Goal: Task Accomplishment & Management: Complete application form

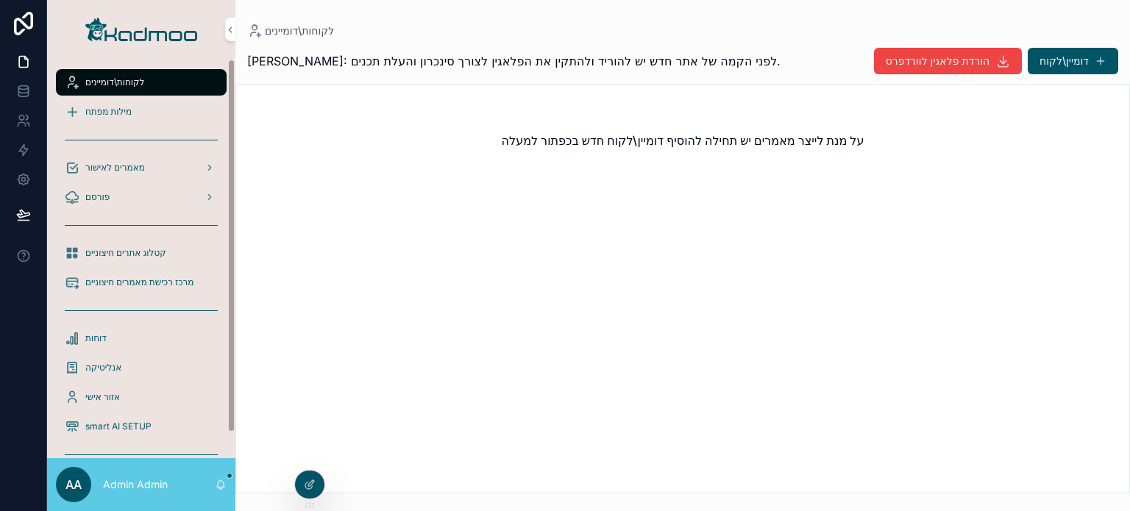
drag, startPoint x: 149, startPoint y: 132, endPoint x: 148, endPoint y: 121, distance: 11.1
click at [149, 132] on div "scrollable content" at bounding box center [141, 140] width 171 height 24
click at [145, 112] on div "מילות מפתח" at bounding box center [141, 112] width 153 height 24
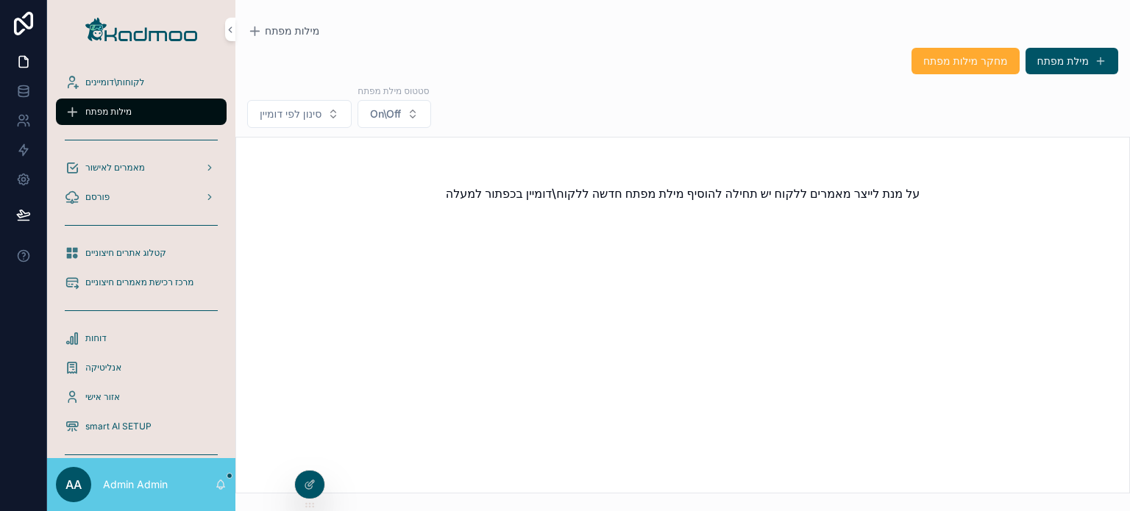
click at [0, 0] on icon at bounding box center [0, 0] width 0 height 0
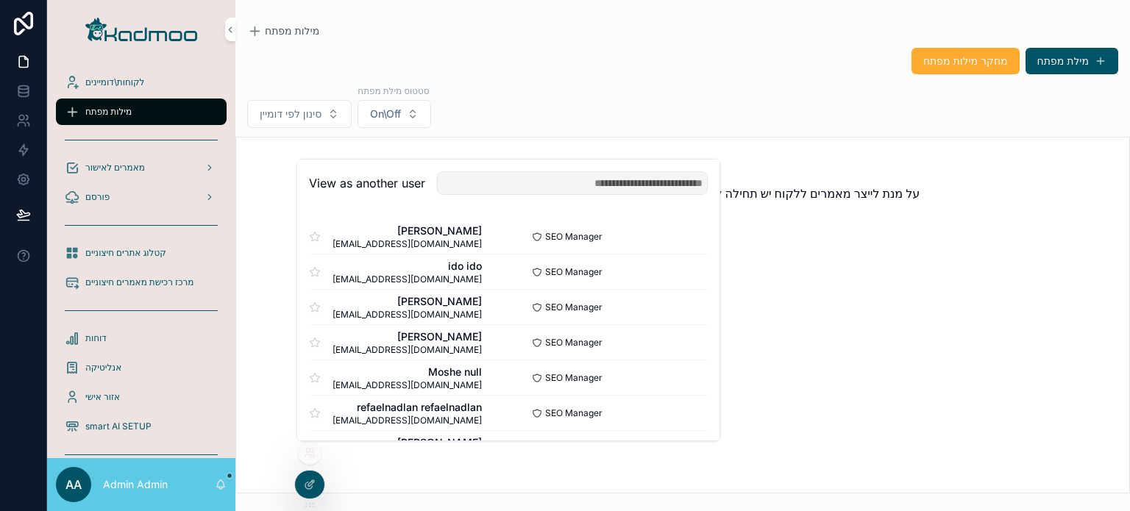
click at [0, 0] on button "Select" at bounding box center [0, 0] width 0 height 0
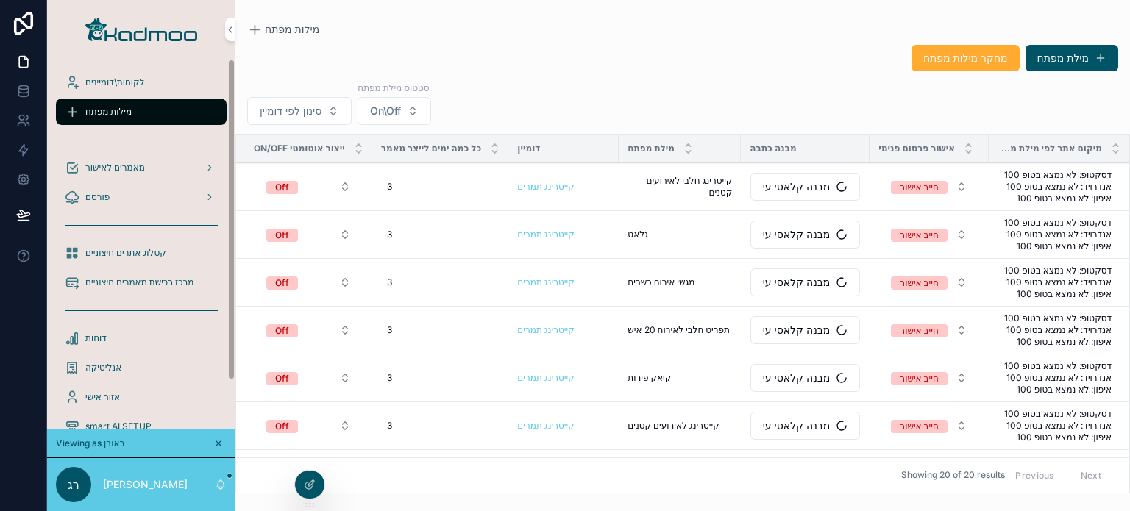
click at [126, 90] on div "לקוחות\דומיינים" at bounding box center [141, 83] width 153 height 24
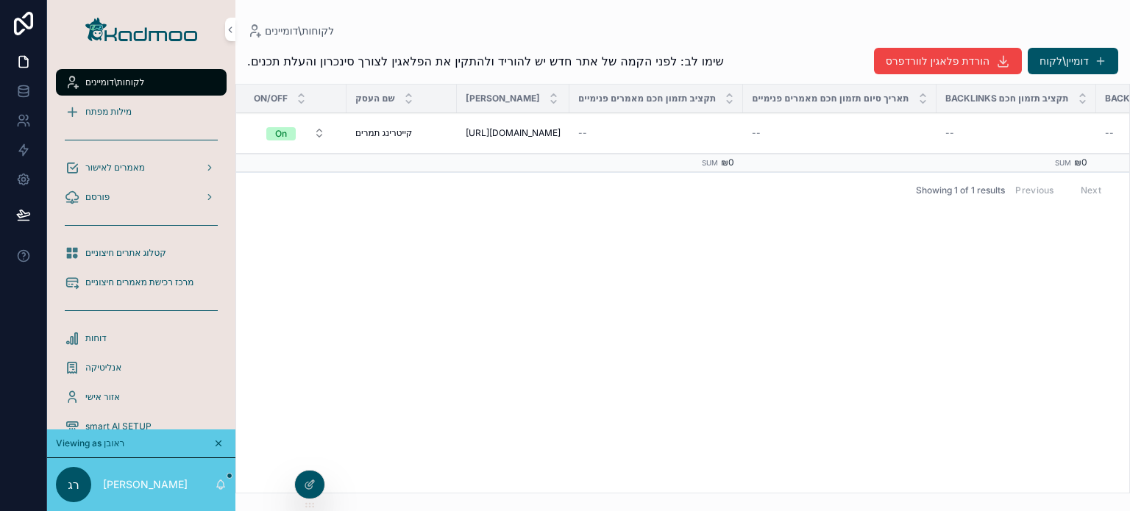
click at [127, 107] on span "מילות מפתח" at bounding box center [108, 112] width 46 height 12
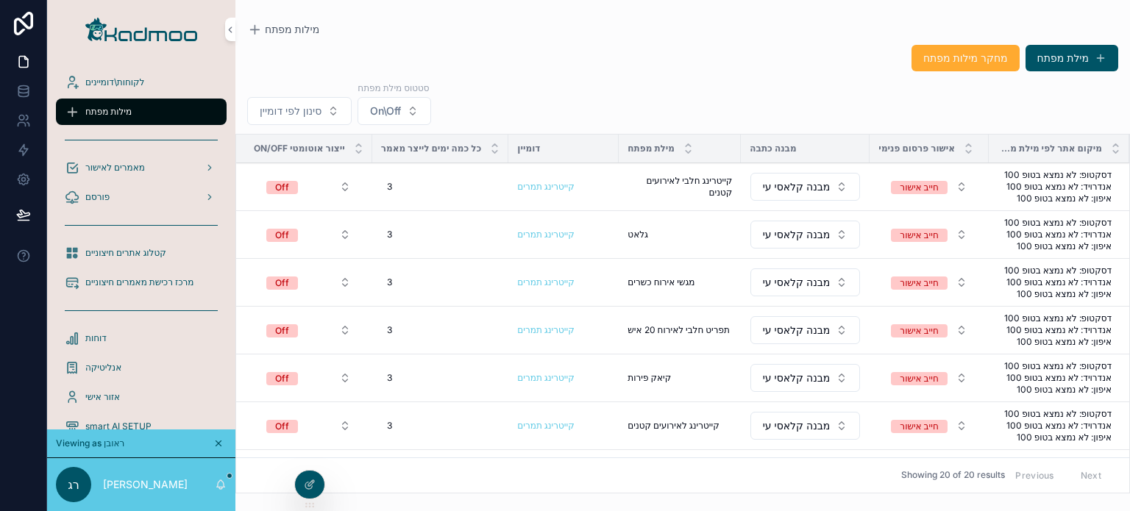
click at [0, 0] on span "מחיקה" at bounding box center [0, 0] width 0 height 0
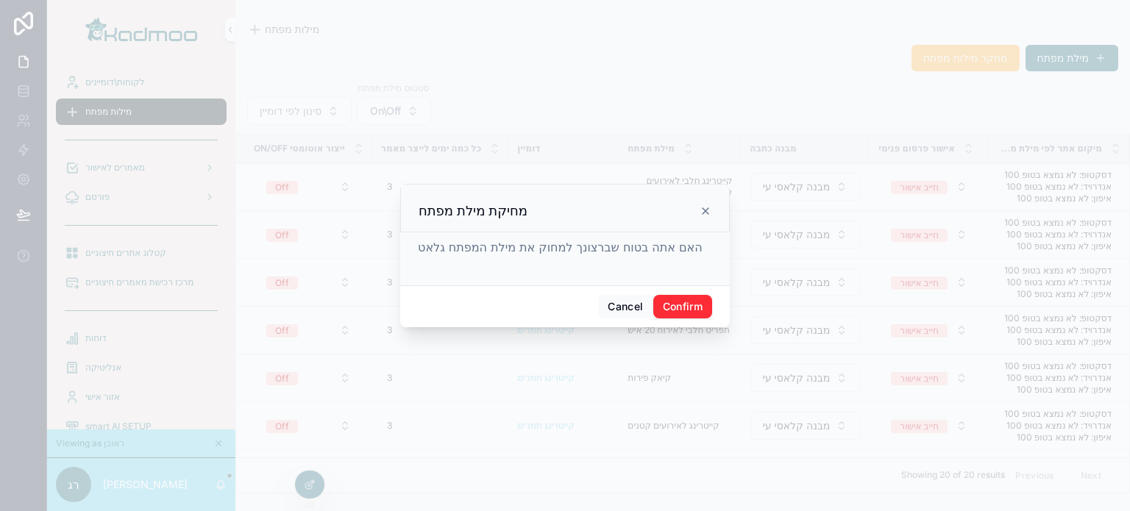
click at [681, 315] on button "Confirm" at bounding box center [682, 307] width 59 height 24
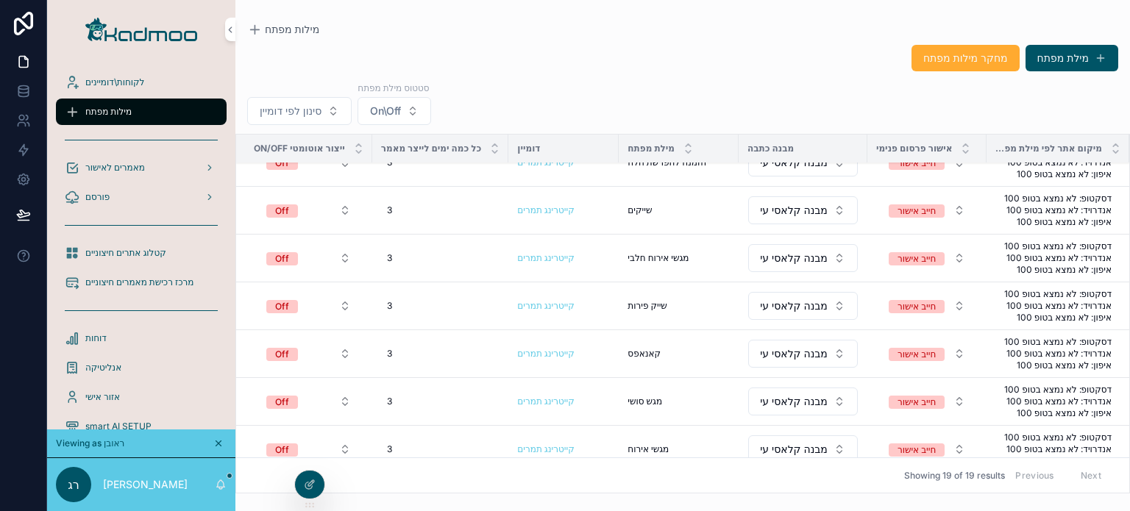
scroll to position [609, 0]
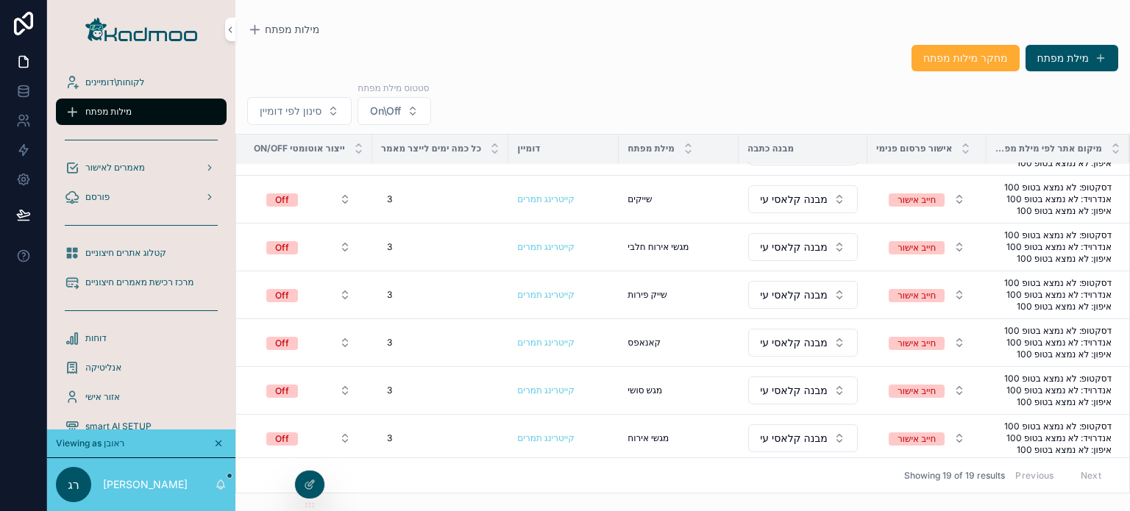
click at [0, 0] on span "מחיקה" at bounding box center [0, 0] width 0 height 0
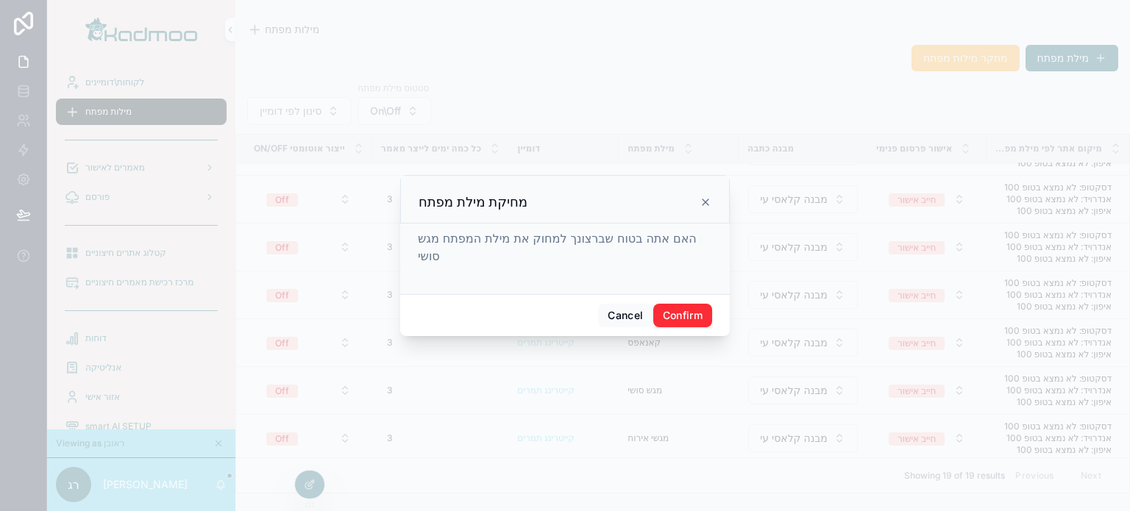
click at [679, 309] on button "Confirm" at bounding box center [682, 316] width 59 height 24
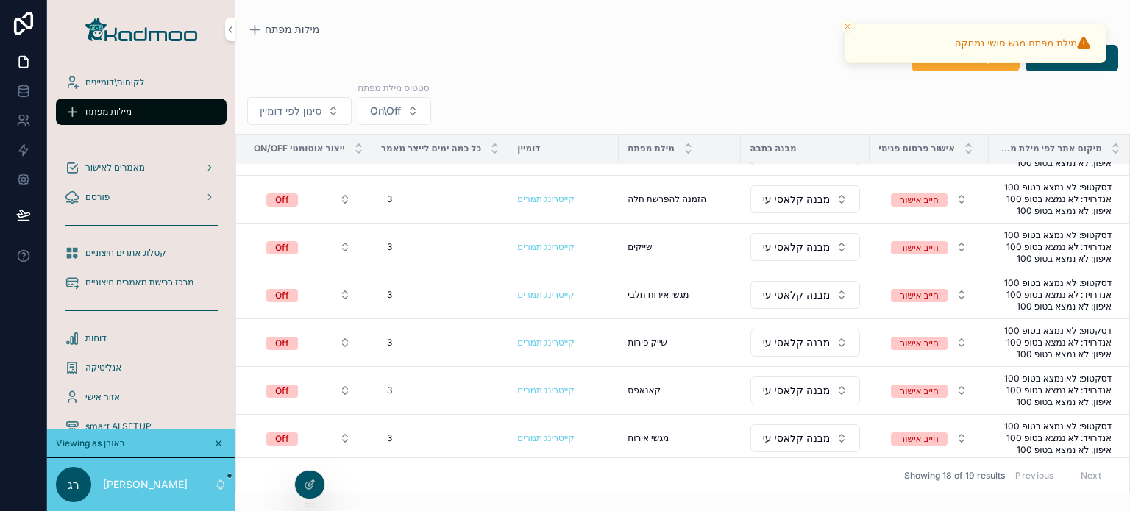
scroll to position [0, 0]
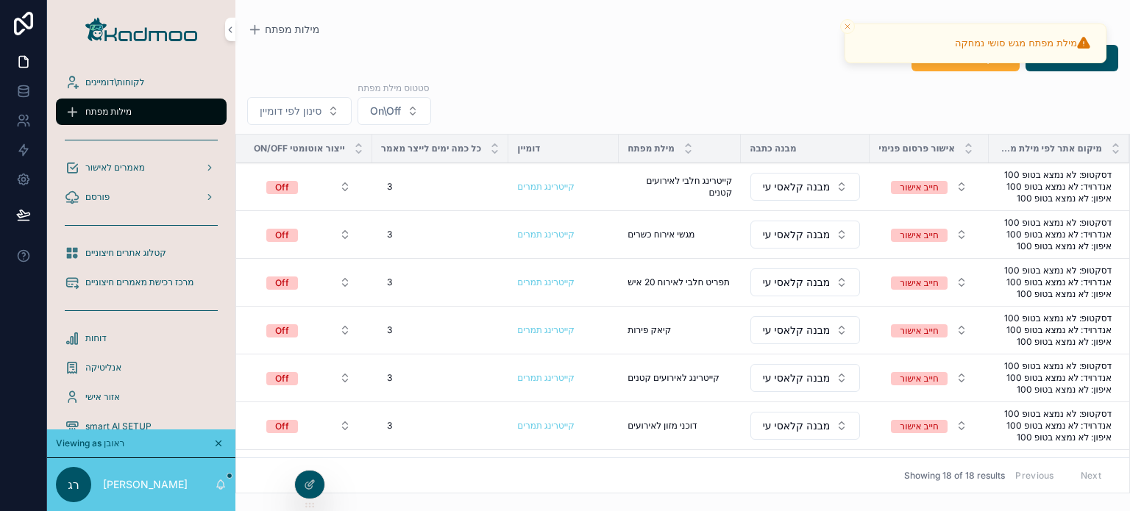
click at [742, 56] on div "מחקר מילות מפתח מילת מפתח" at bounding box center [682, 58] width 871 height 28
click at [849, 30] on icon "Close toast" at bounding box center [847, 26] width 9 height 9
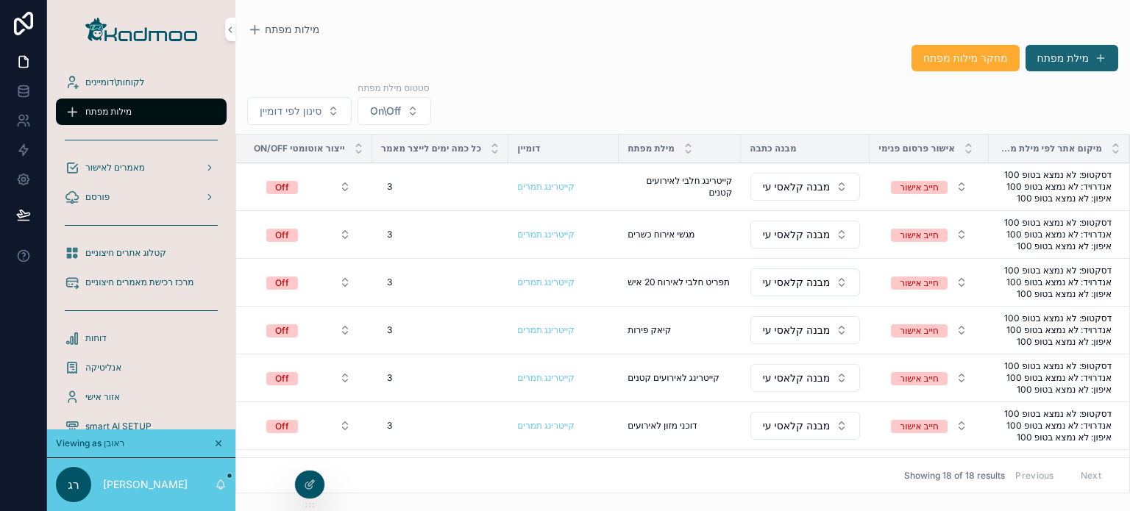
click at [1056, 58] on button "מילת מפתח" at bounding box center [1072, 58] width 93 height 26
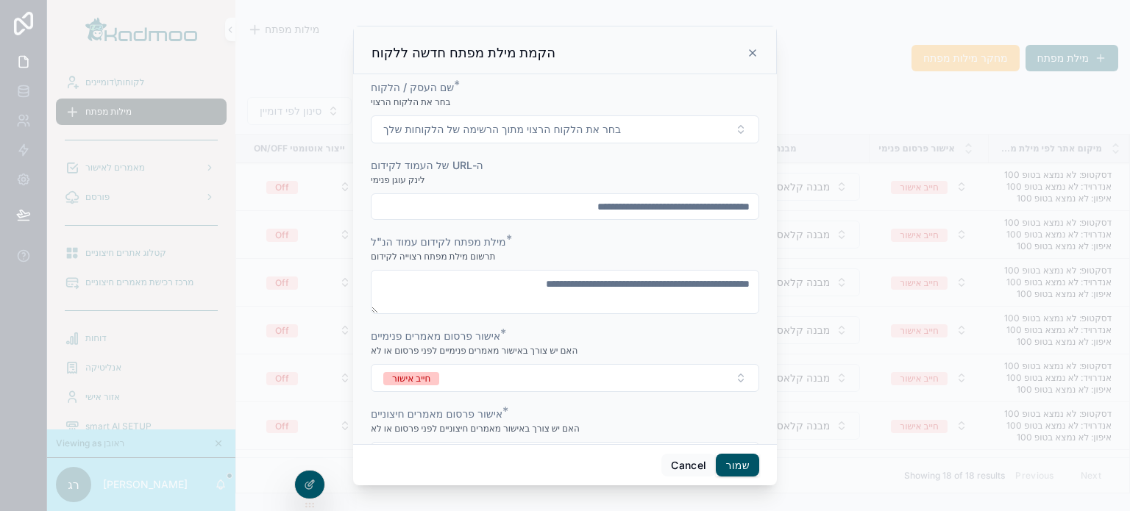
scroll to position [241, 0]
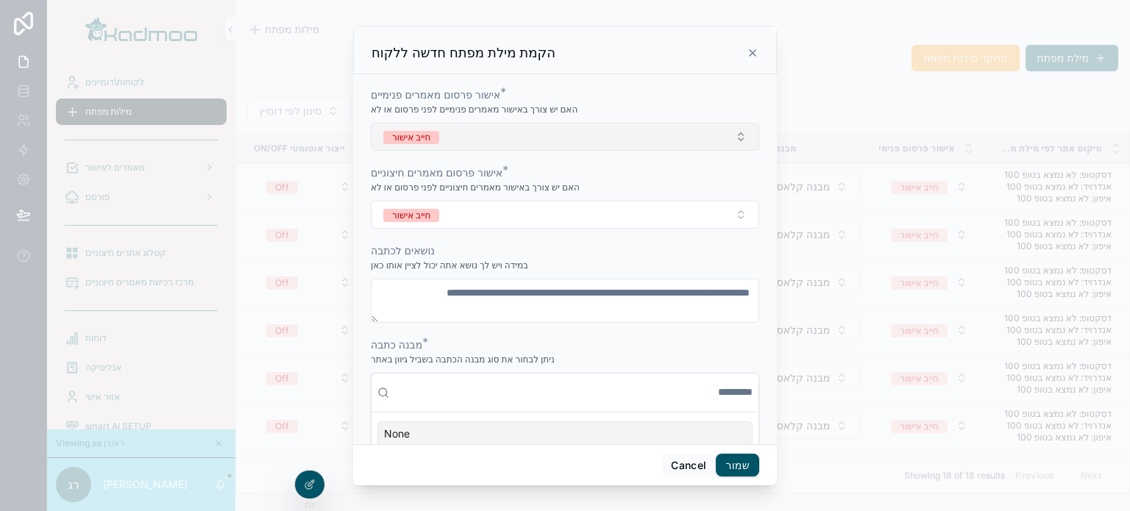
click at [468, 134] on button "חייב אישור" at bounding box center [565, 137] width 389 height 28
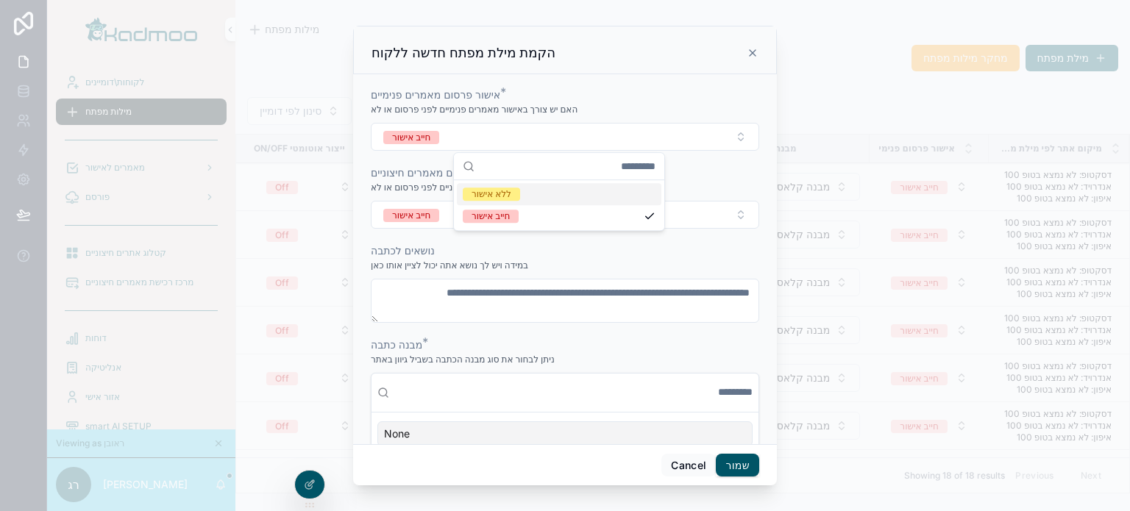
click at [500, 201] on div "ללא אישור" at bounding box center [559, 194] width 205 height 22
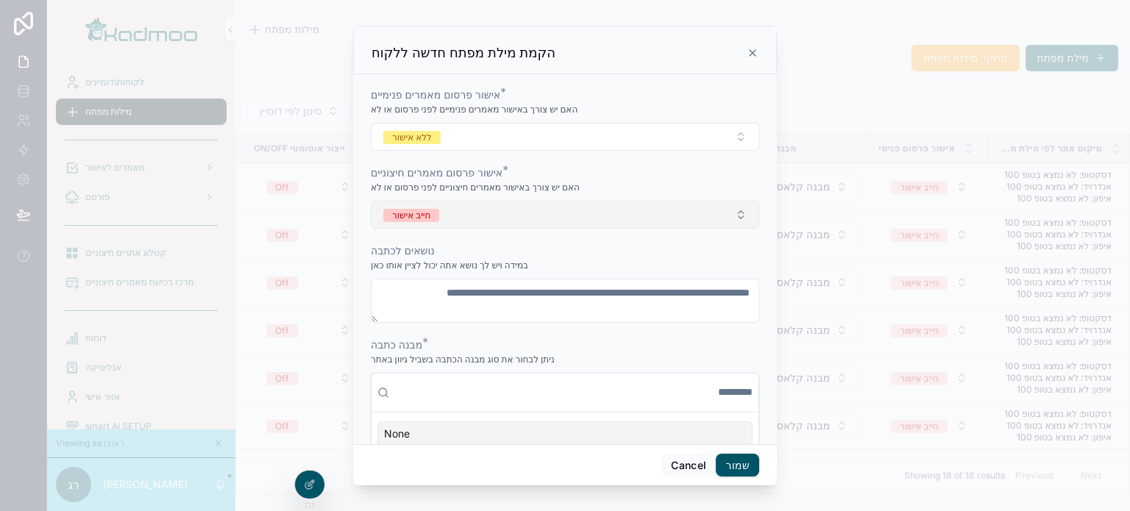
click at [486, 224] on button "חייב אישור" at bounding box center [565, 215] width 389 height 28
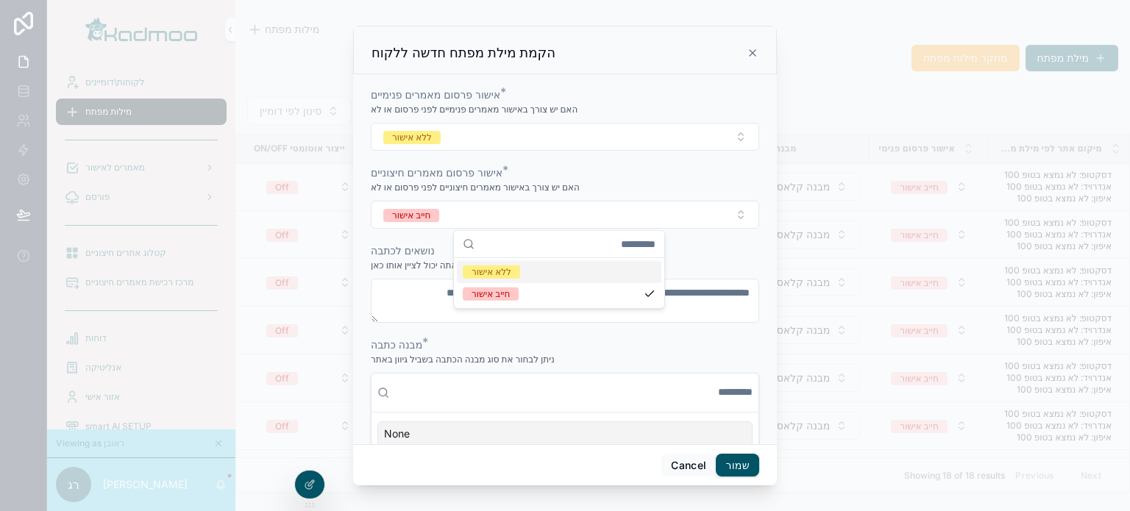
click at [490, 271] on div "ללא אישור" at bounding box center [492, 272] width 40 height 13
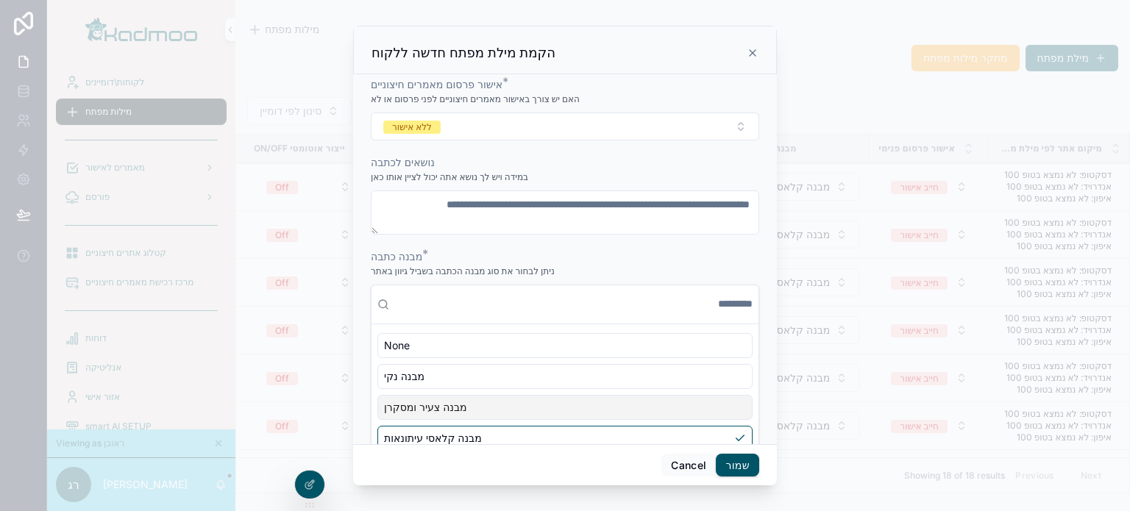
scroll to position [217, 0]
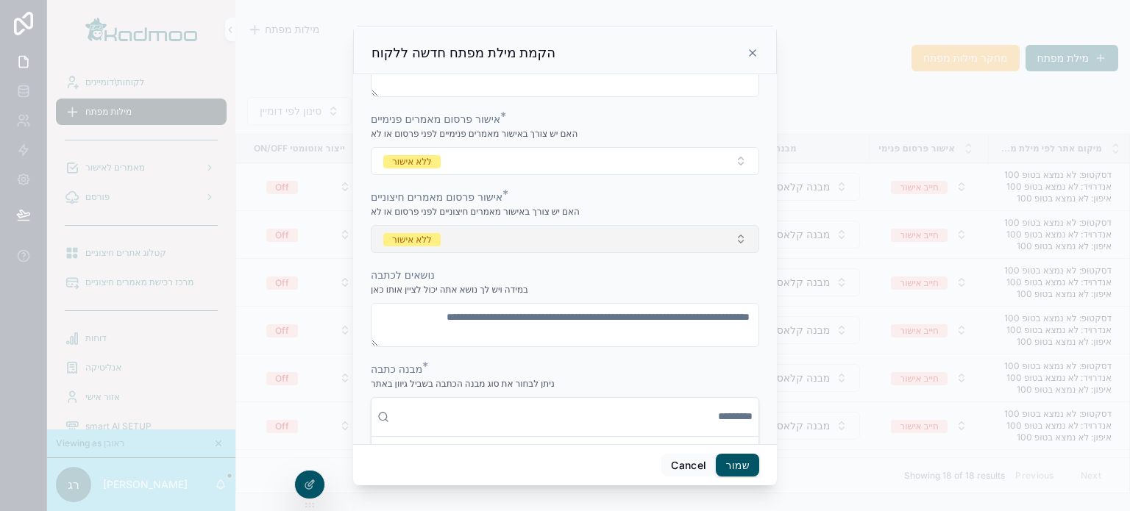
click at [465, 237] on button "ללא אישור" at bounding box center [565, 239] width 389 height 28
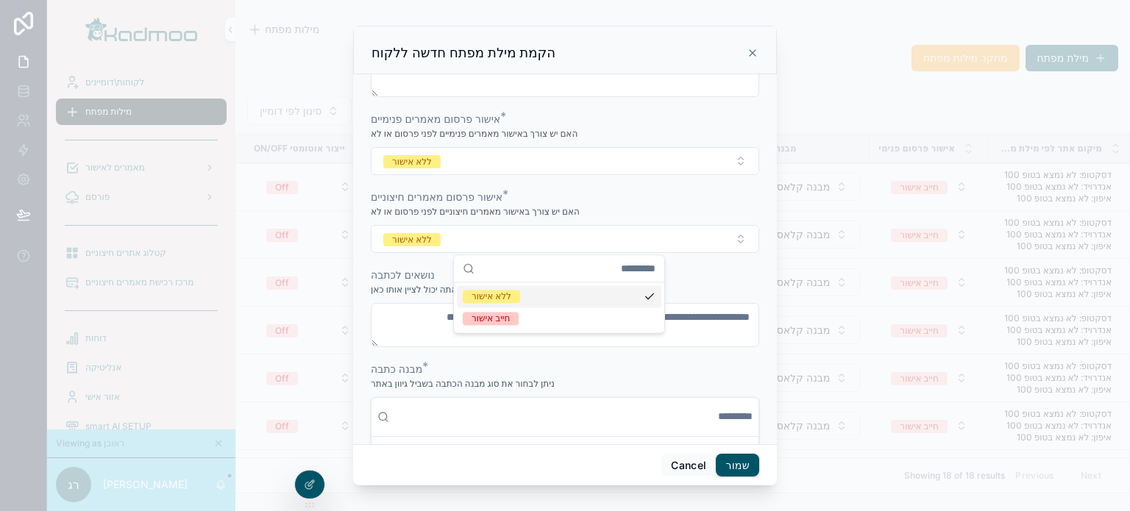
click at [486, 295] on div "ללא אישור" at bounding box center [492, 296] width 40 height 13
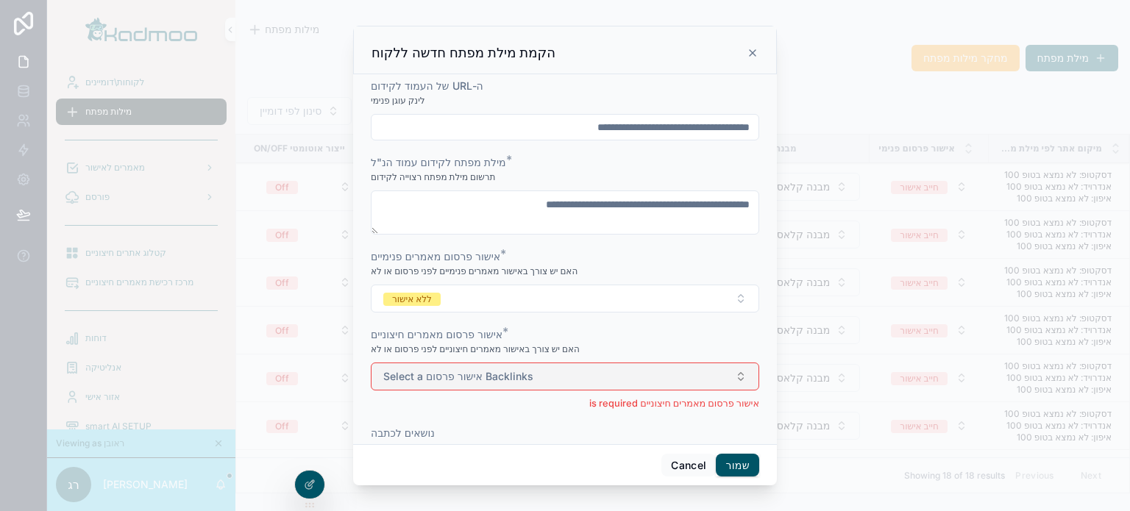
scroll to position [70, 0]
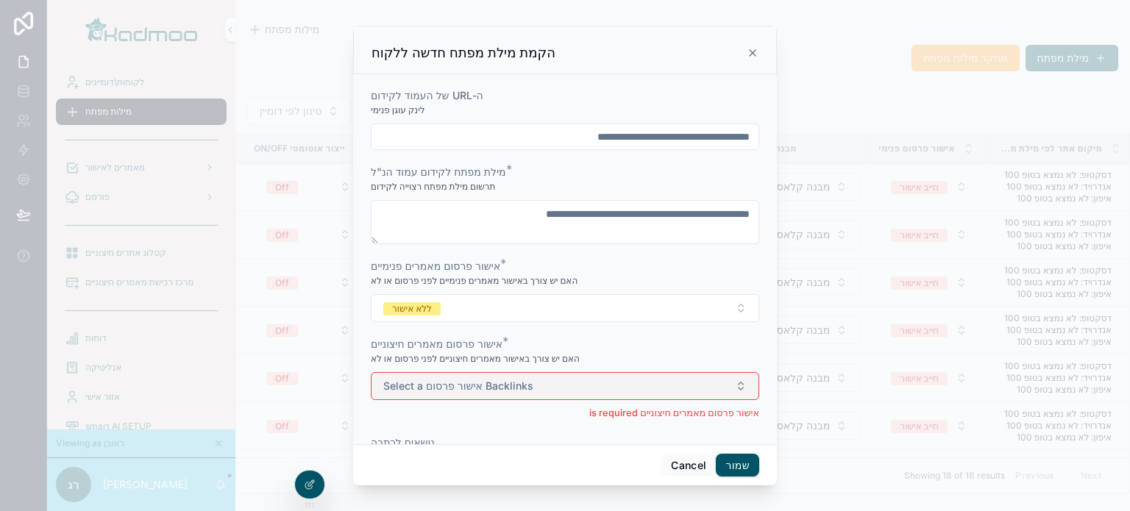
click at [494, 386] on span "Select a אישור פרסום Backlinks" at bounding box center [458, 386] width 150 height 15
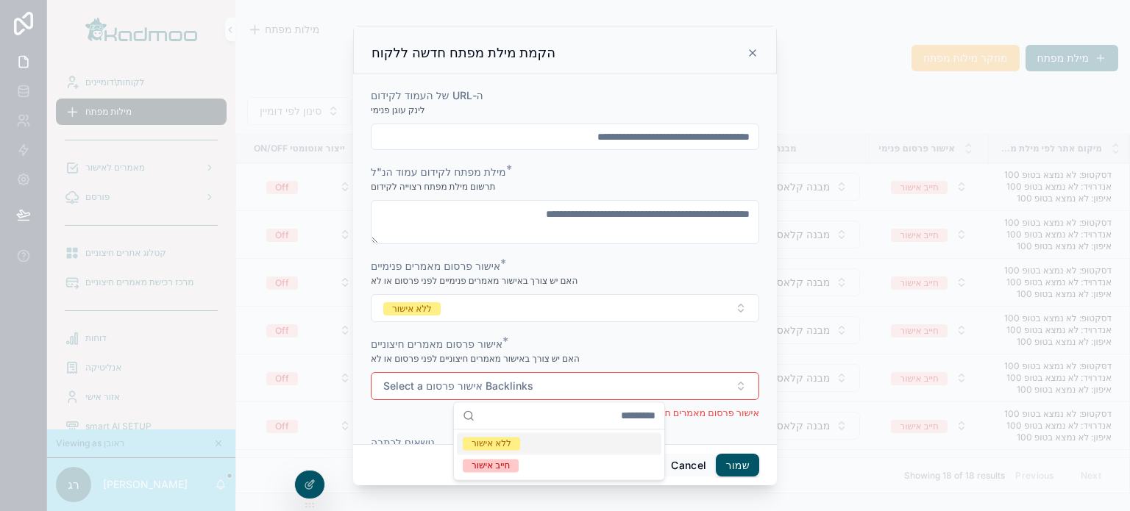
click at [492, 439] on div "ללא אישור" at bounding box center [492, 443] width 40 height 13
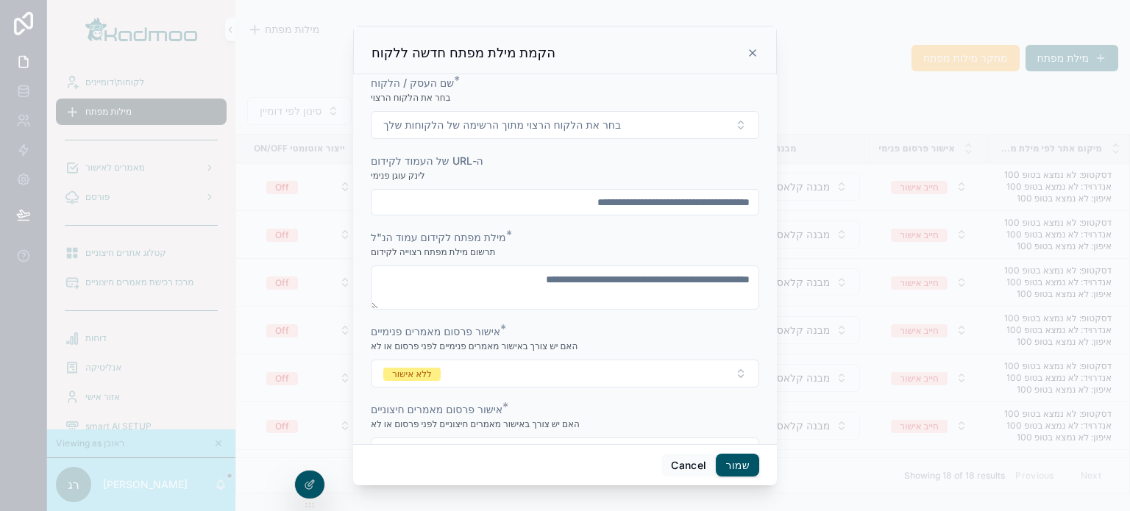
scroll to position [0, 0]
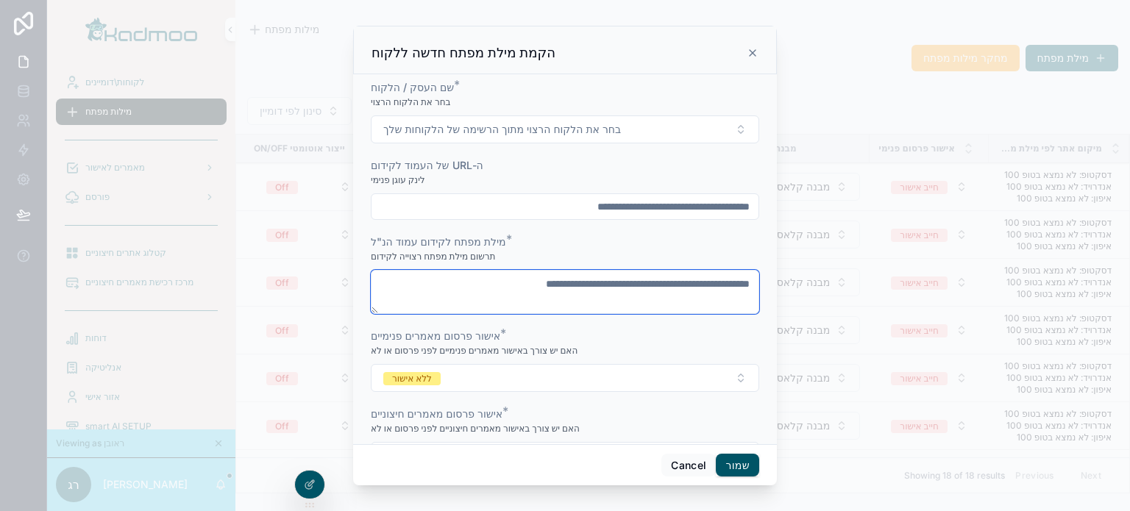
click at [478, 286] on textarea "scrollable content" at bounding box center [565, 292] width 389 height 44
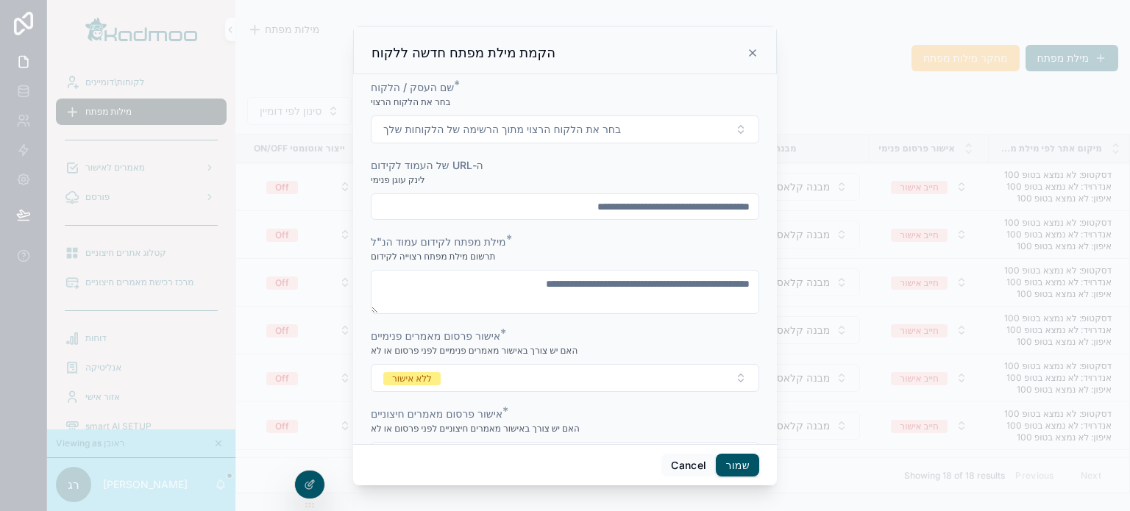
click at [483, 199] on input "scrollable content" at bounding box center [565, 206] width 387 height 21
paste input "**********"
type input "**********"
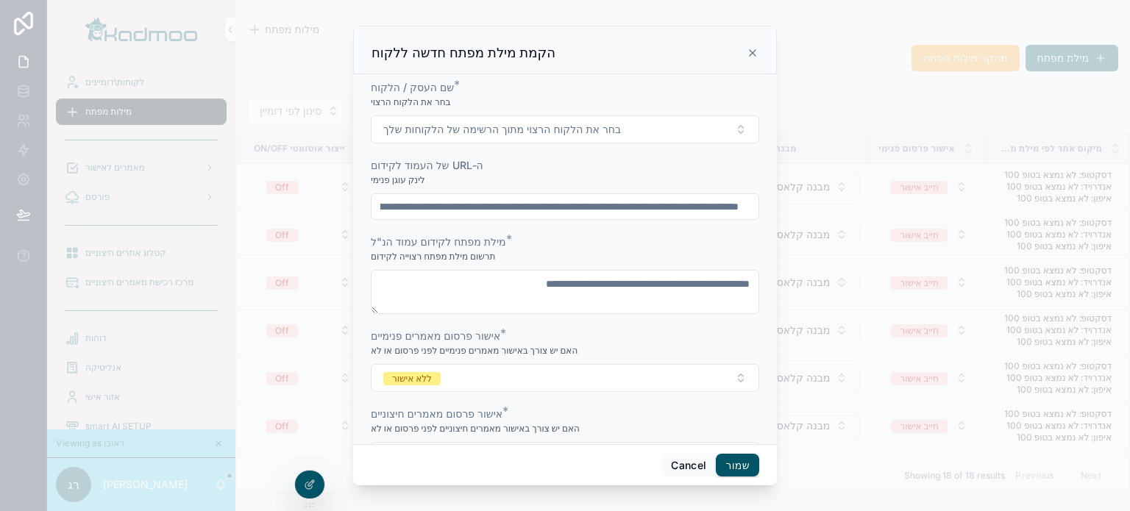
click at [496, 204] on input "**********" at bounding box center [560, 206] width 376 height 21
click at [480, 111] on div "שם העסק / הלקוח * בחר את הלקוח הרצוי בחר את הלקוח הרצוי מתוך הרשימה של הלקוחות …" at bounding box center [565, 111] width 389 height 63
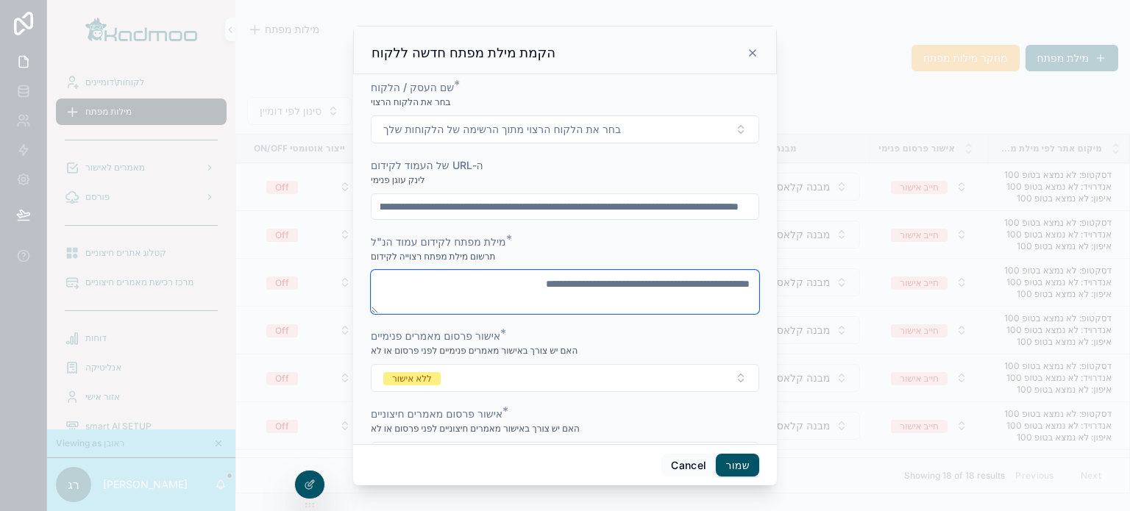
click at [506, 287] on textarea "scrollable content" at bounding box center [565, 292] width 389 height 44
paste textarea "**********"
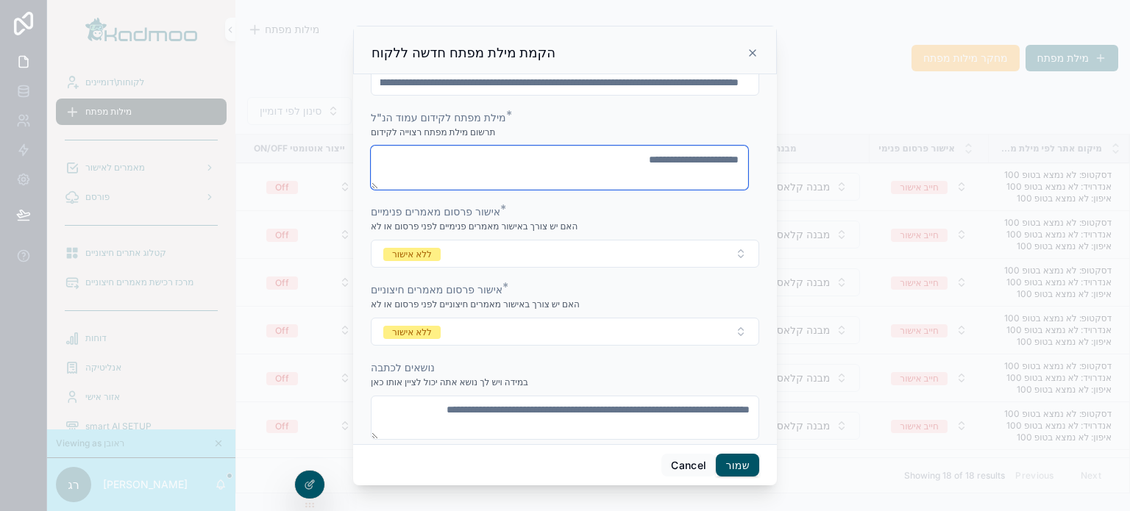
scroll to position [147, 0]
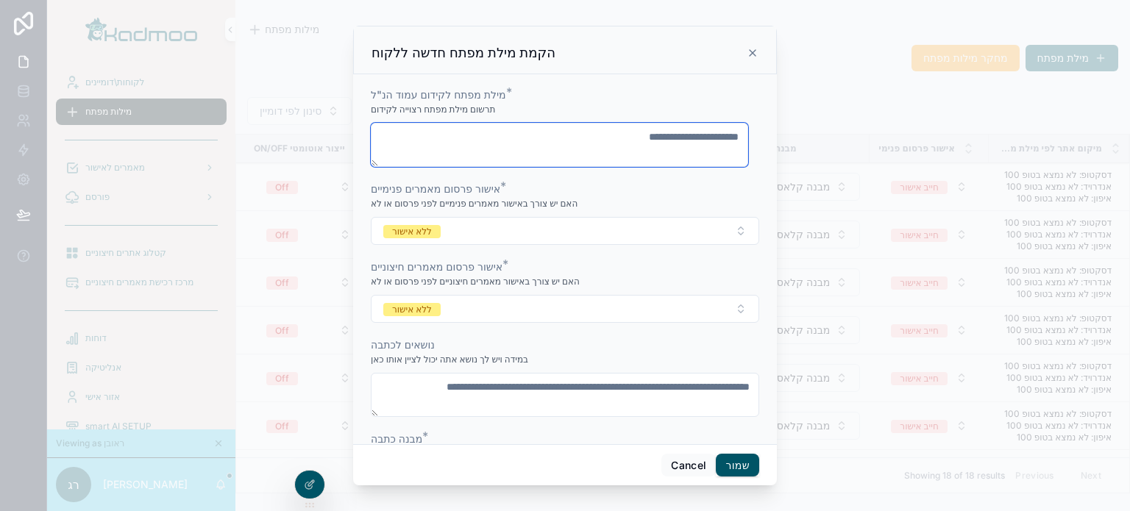
type textarea "**********"
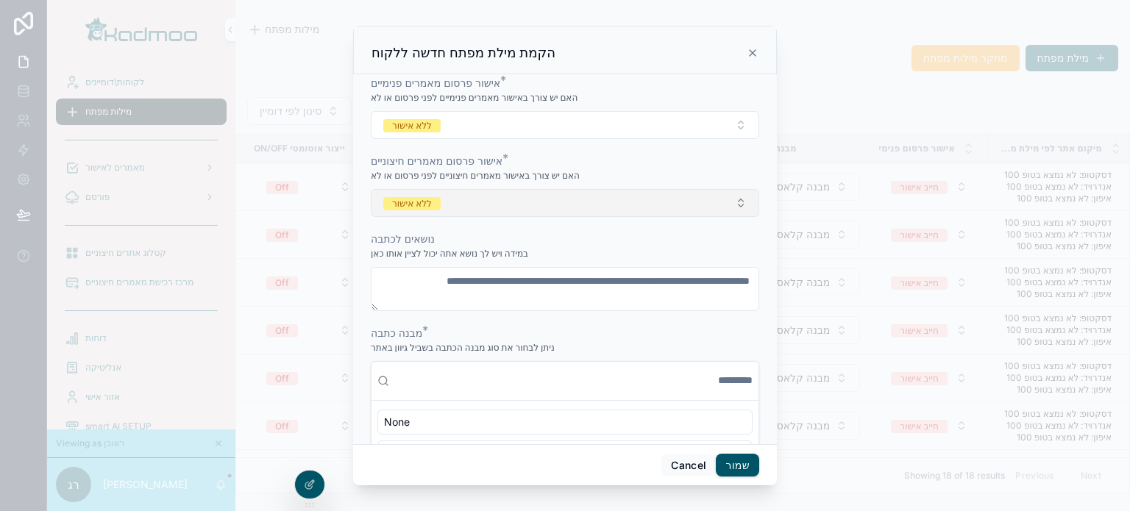
scroll to position [294, 0]
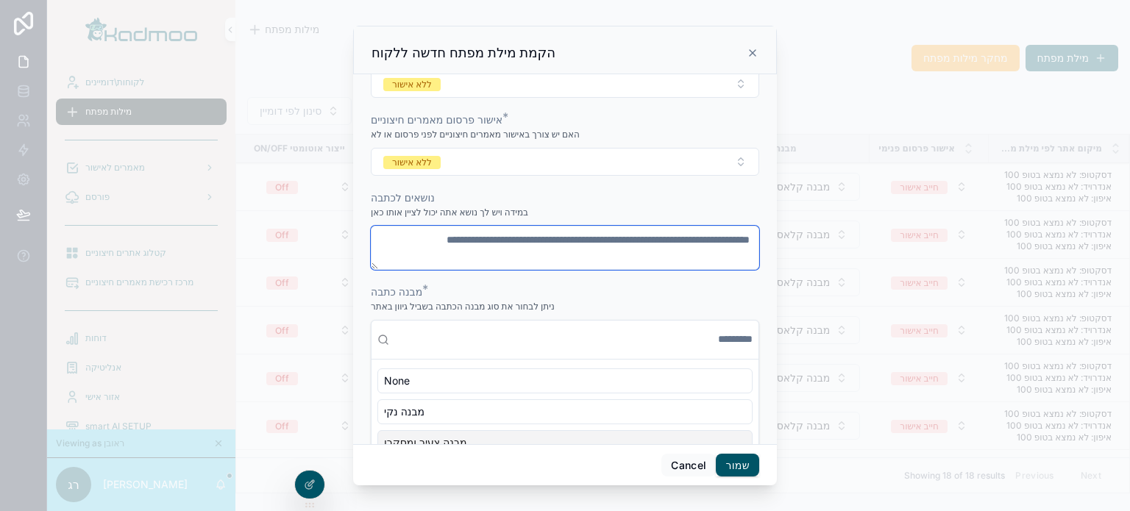
click at [508, 238] on textarea "scrollable content" at bounding box center [565, 248] width 389 height 44
paste textarea "**********"
type textarea "**********"
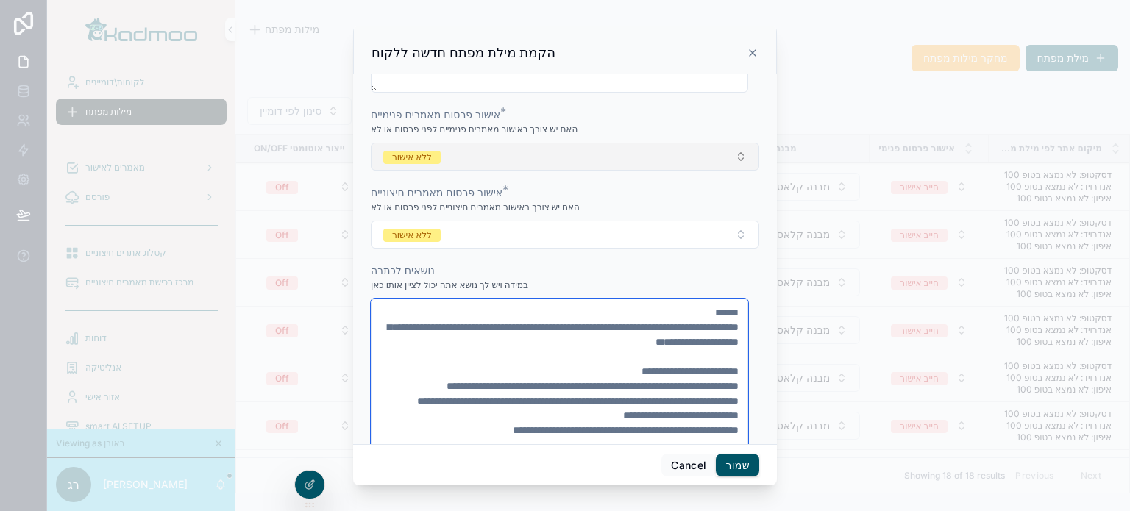
scroll to position [380, 0]
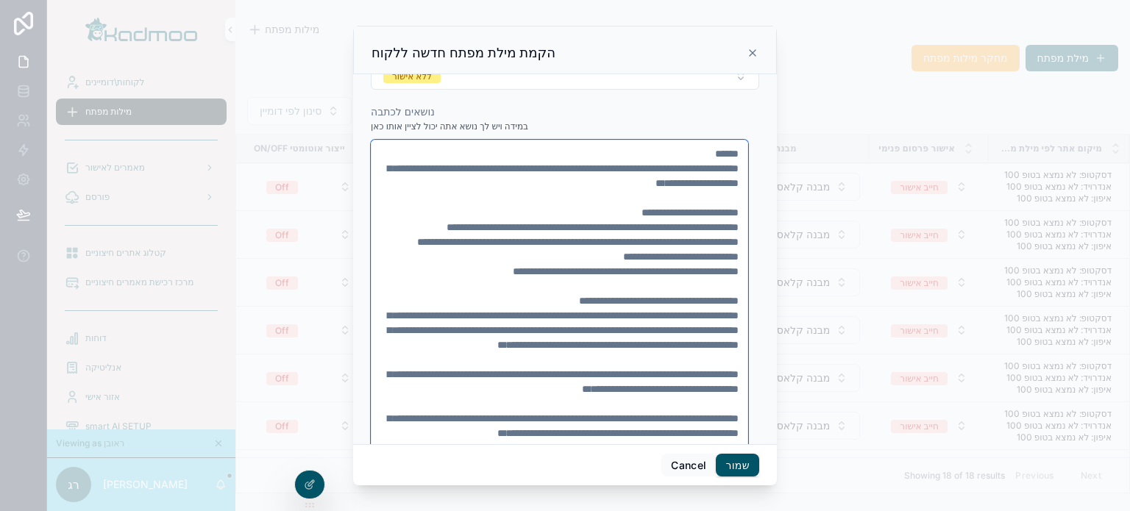
click at [674, 238] on textarea "scrollable content" at bounding box center [559, 367] width 377 height 455
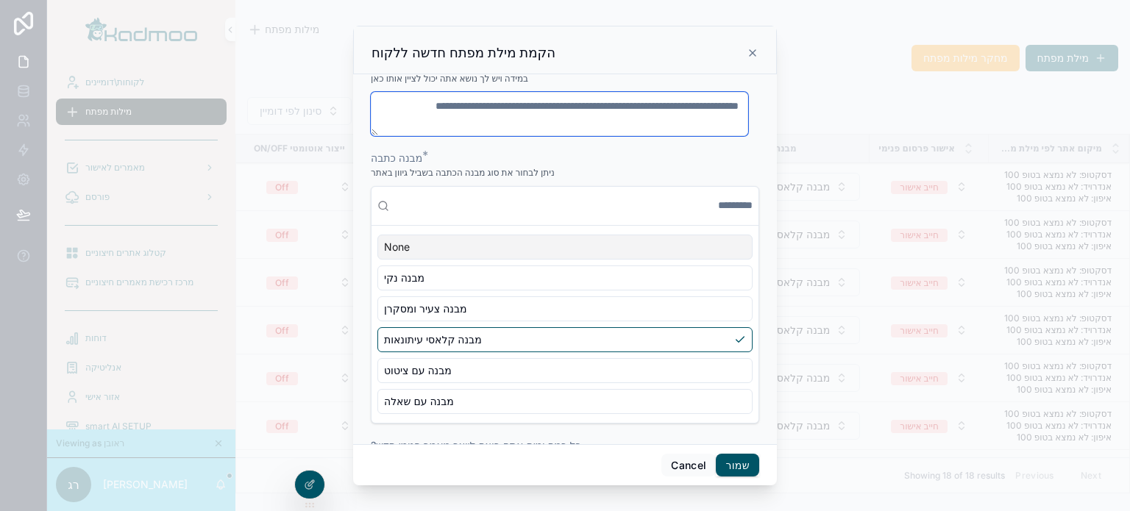
scroll to position [585, 0]
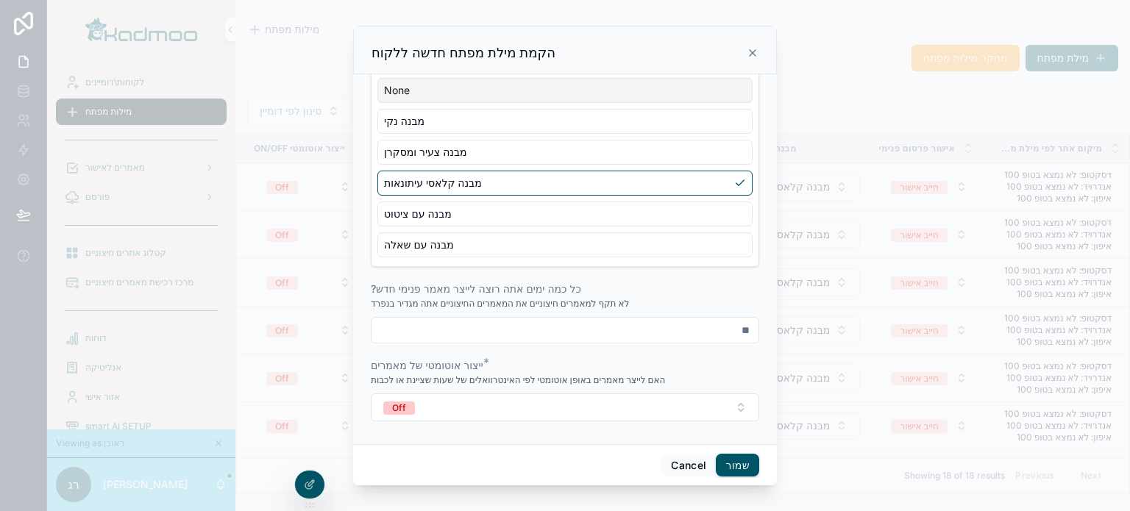
drag, startPoint x: 681, startPoint y: 327, endPoint x: 779, endPoint y: 327, distance: 97.9
click at [779, 327] on div "**********" at bounding box center [565, 255] width 1130 height 511
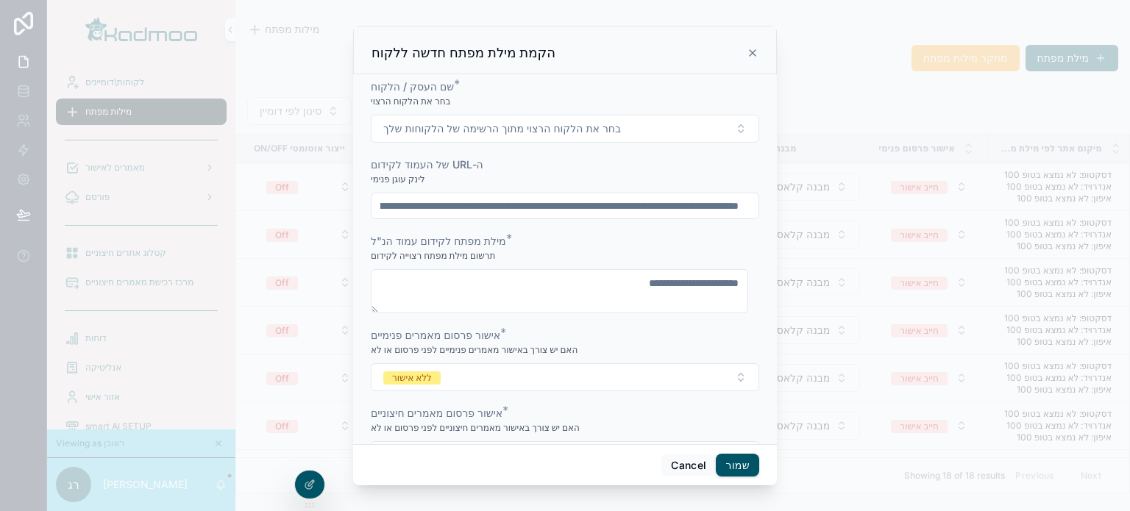
scroll to position [0, 0]
type input "**"
click at [734, 461] on button "שמור" at bounding box center [737, 466] width 43 height 24
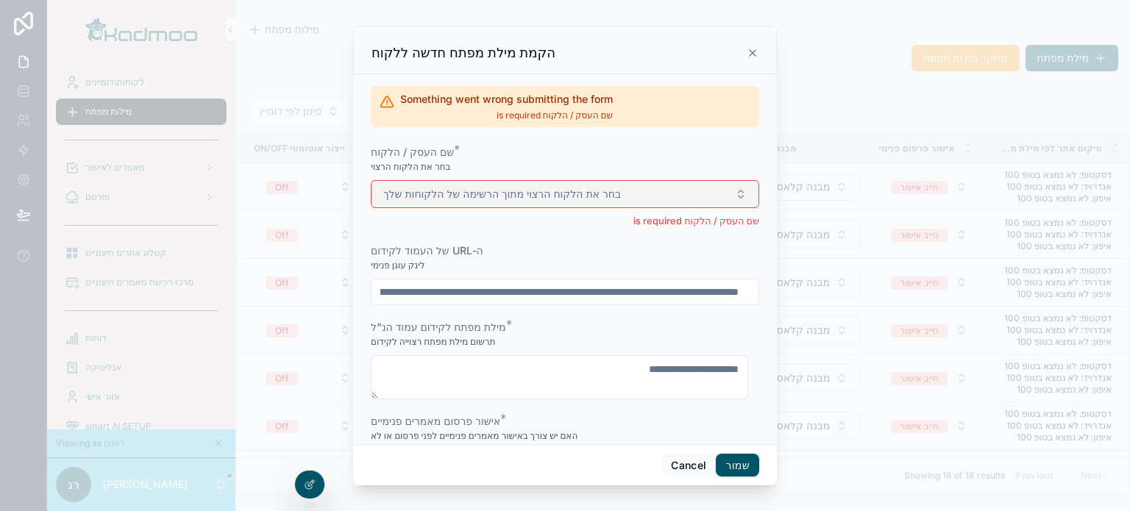
click at [645, 201] on button "בחר את הלקוח הרצוי מתוך הרשימה של הלקוחות שלך" at bounding box center [565, 194] width 389 height 28
click at [557, 246] on div "קייטרינג תמרים" at bounding box center [559, 253] width 205 height 24
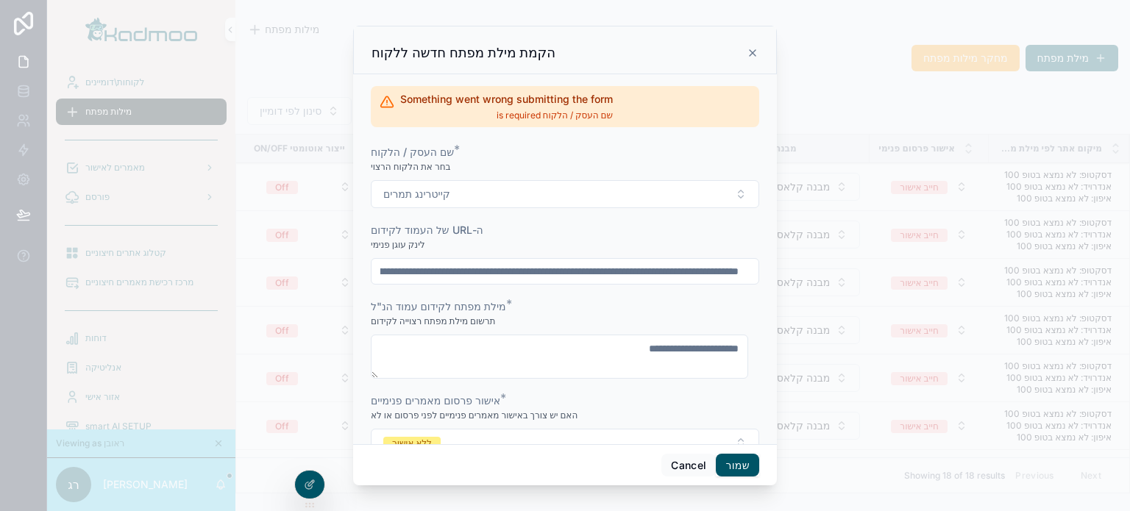
click at [731, 464] on button "שמור" at bounding box center [737, 466] width 43 height 24
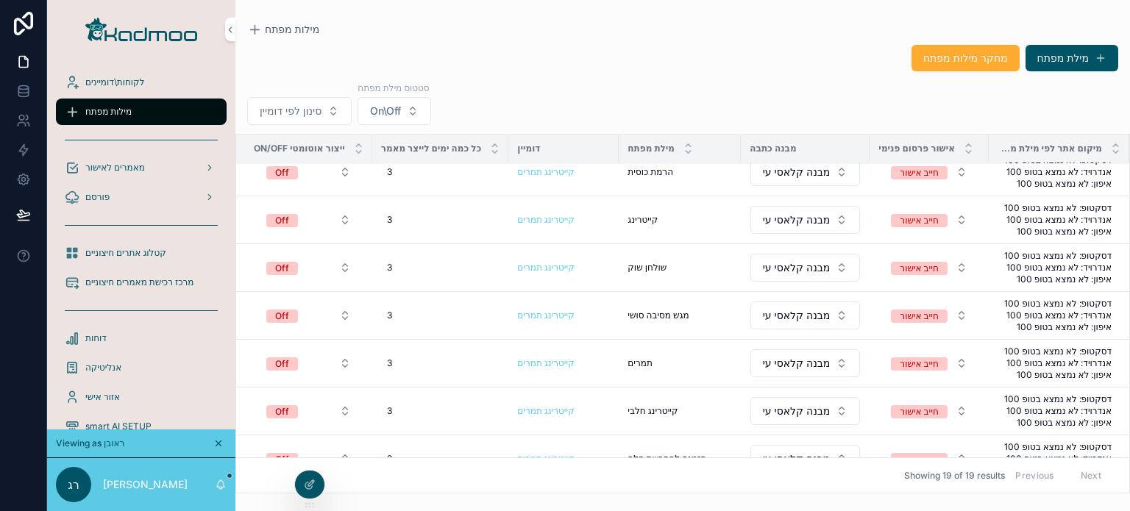
scroll to position [442, 0]
click at [0, 0] on span "מחיקה" at bounding box center [0, 0] width 0 height 0
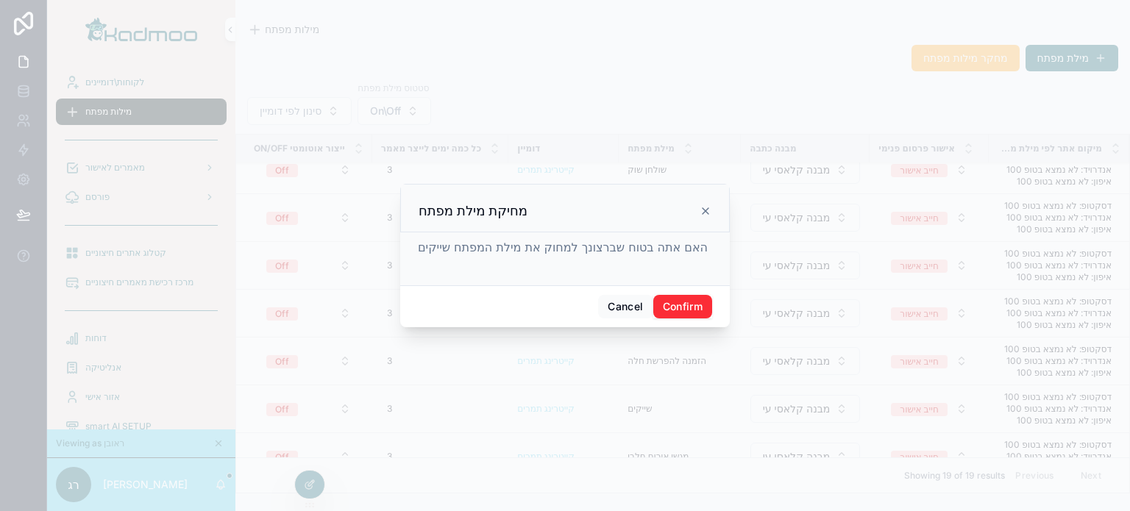
click at [662, 305] on button "Confirm" at bounding box center [682, 307] width 59 height 24
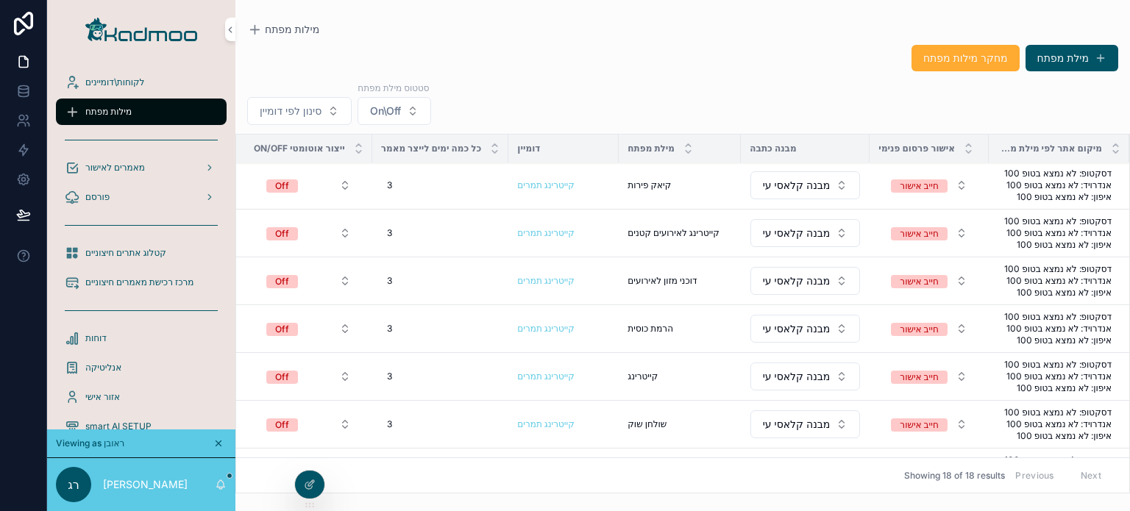
scroll to position [0, 0]
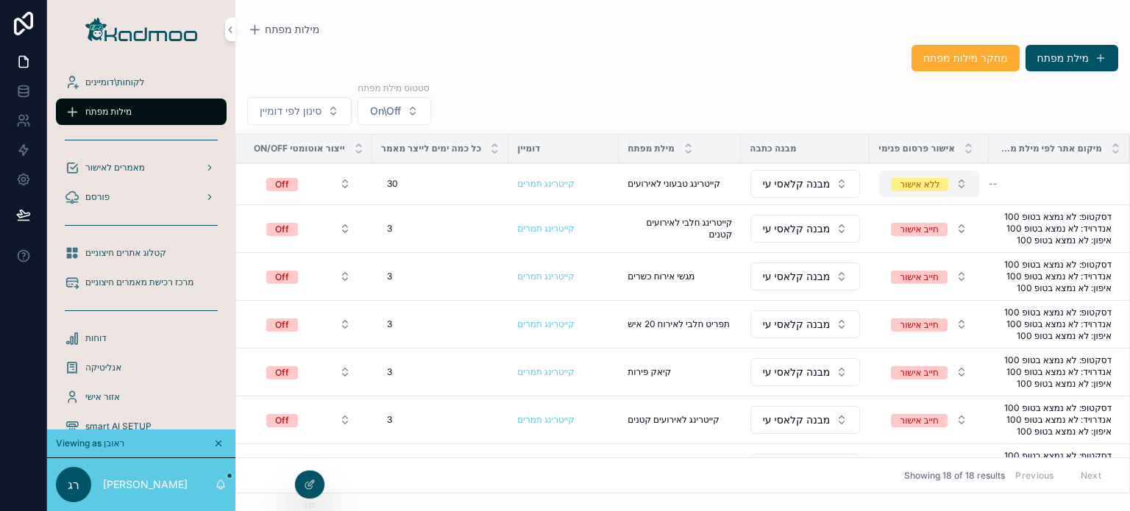
click at [913, 182] on div "ללא אישור" at bounding box center [920, 184] width 40 height 13
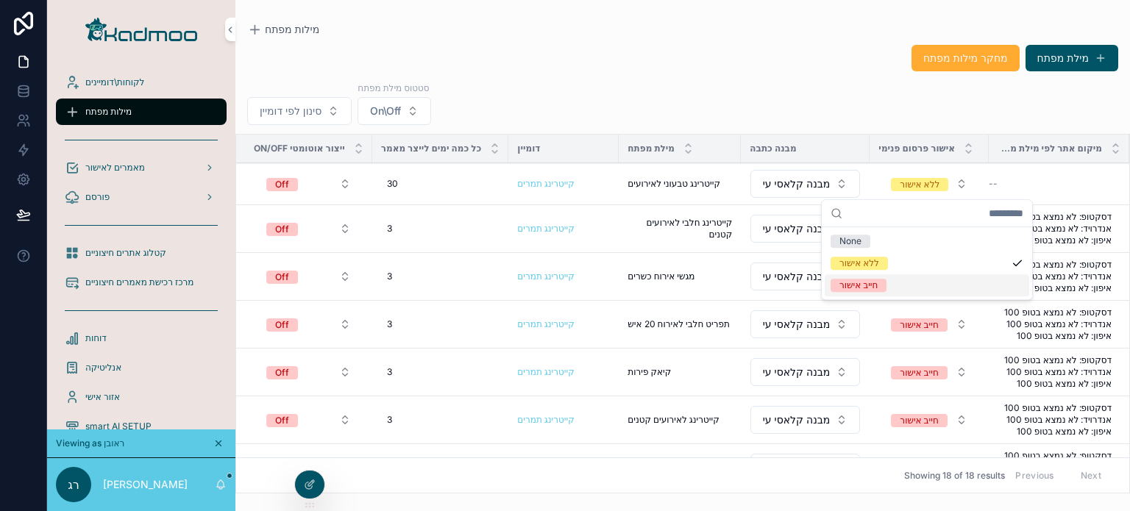
click at [865, 286] on div "חייב אישור" at bounding box center [859, 285] width 38 height 13
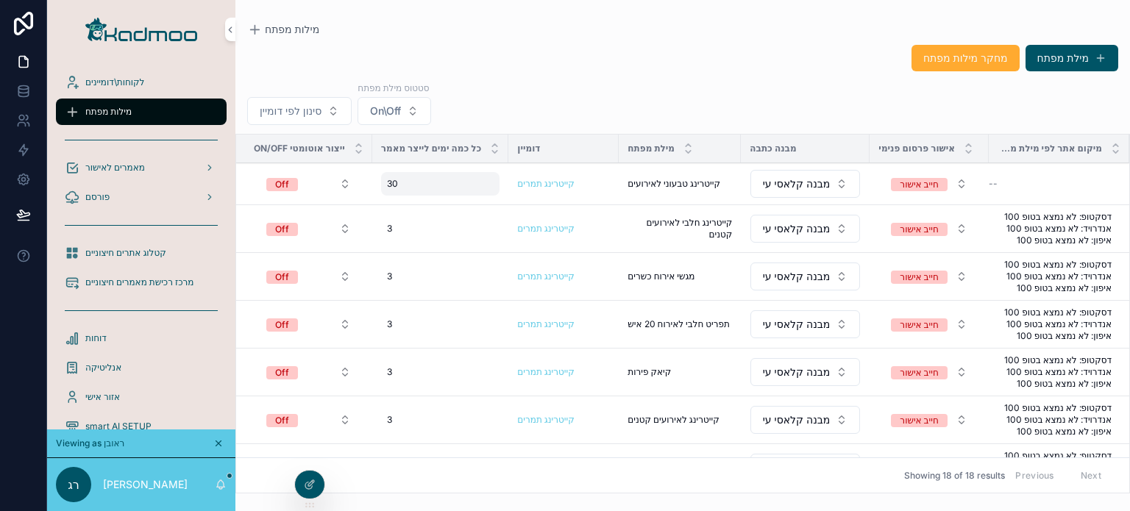
click at [420, 186] on div "30 30" at bounding box center [440, 184] width 119 height 24
drag, startPoint x: 512, startPoint y: 205, endPoint x: 543, endPoint y: 208, distance: 31.0
click at [543, 208] on form "**" at bounding box center [482, 205] width 188 height 28
click at [418, 247] on td "3 3" at bounding box center [440, 229] width 137 height 48
click at [411, 232] on div "3 3" at bounding box center [440, 229] width 119 height 24
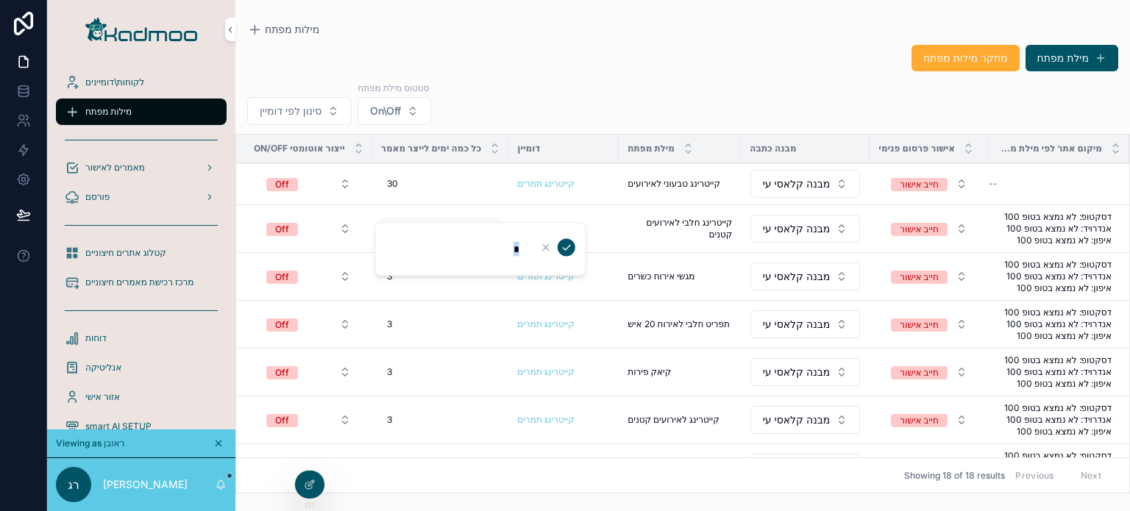
click at [410, 232] on div "*" at bounding box center [481, 249] width 212 height 54
click at [488, 255] on input "*" at bounding box center [459, 249] width 140 height 21
click at [491, 255] on input "*" at bounding box center [459, 249] width 140 height 21
paste input "*"
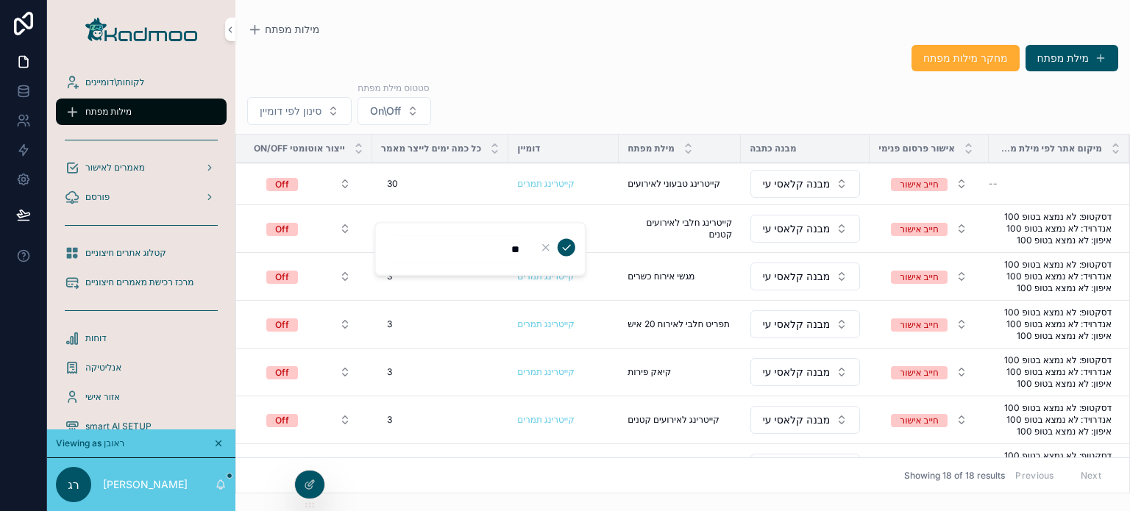
type input "**"
click at [490, 98] on div "סינון לפי דומיין סטטוס מילת מפתח On\Off" at bounding box center [682, 103] width 895 height 44
click at [1071, 56] on button "מילת מפתח" at bounding box center [1072, 58] width 93 height 26
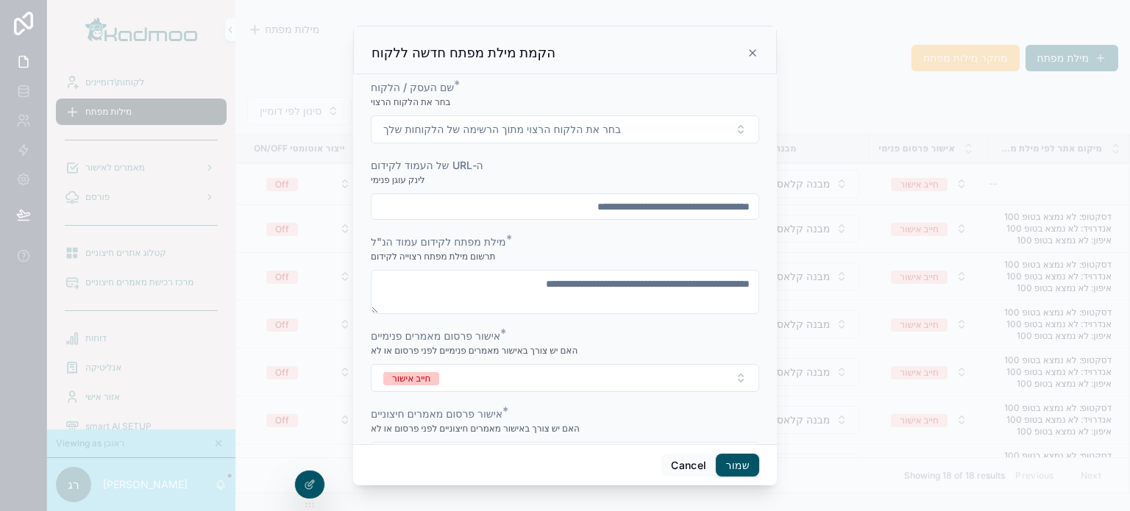
scroll to position [241, 0]
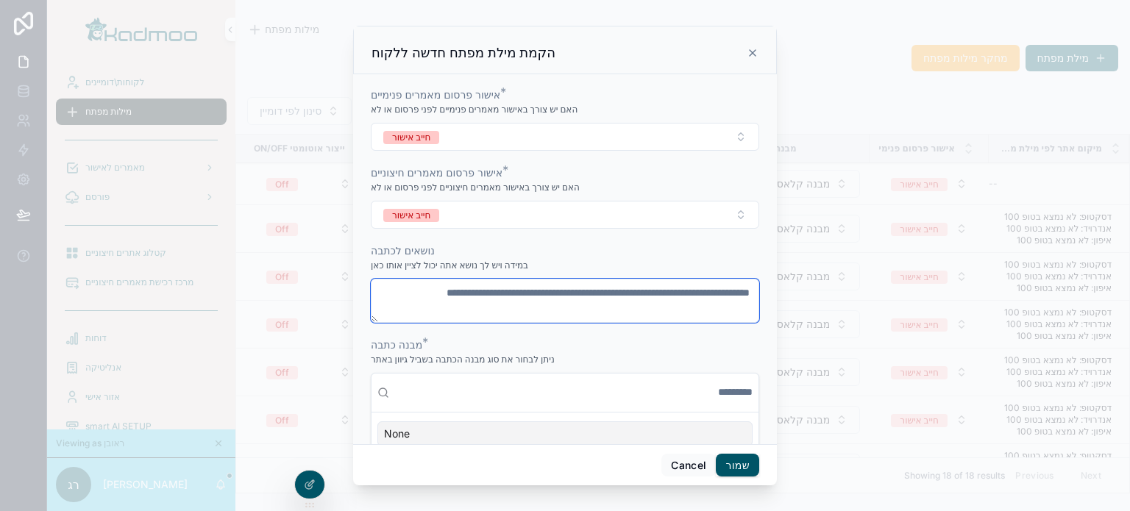
click at [498, 314] on textarea "scrollable content" at bounding box center [565, 301] width 389 height 44
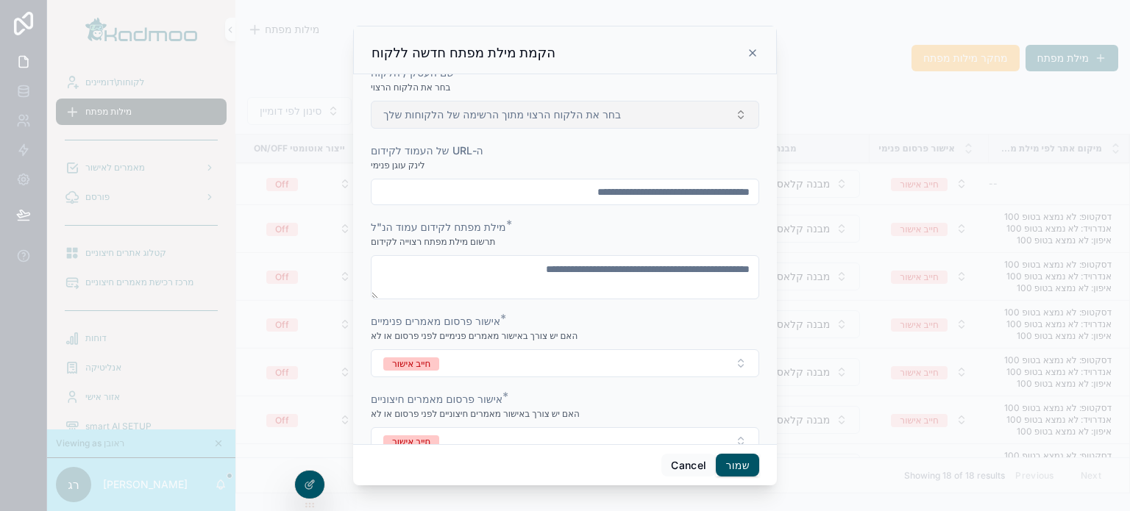
scroll to position [0, 0]
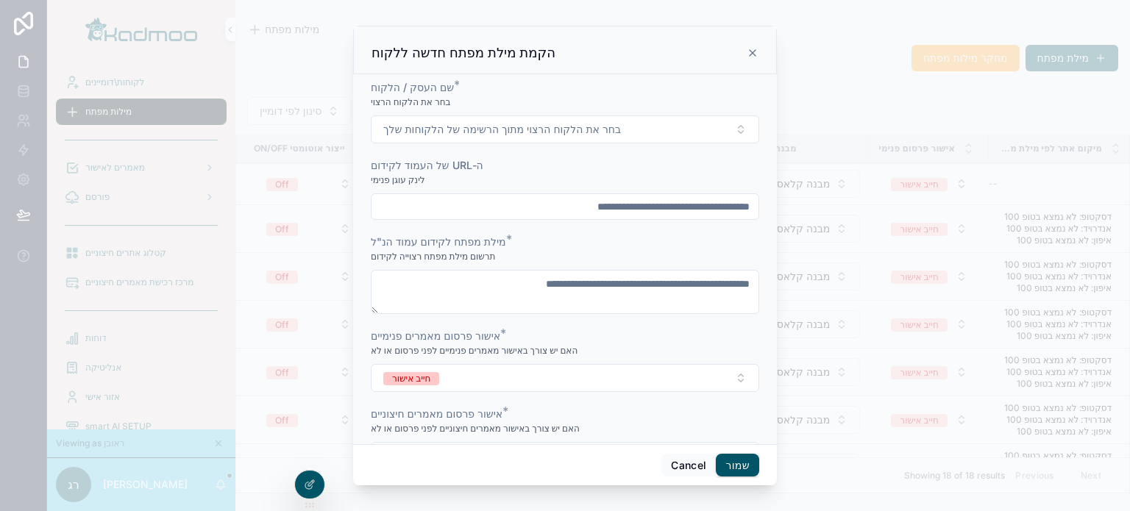
click at [508, 202] on input "scrollable content" at bounding box center [565, 206] width 387 height 21
paste input "**********"
type input "**********"
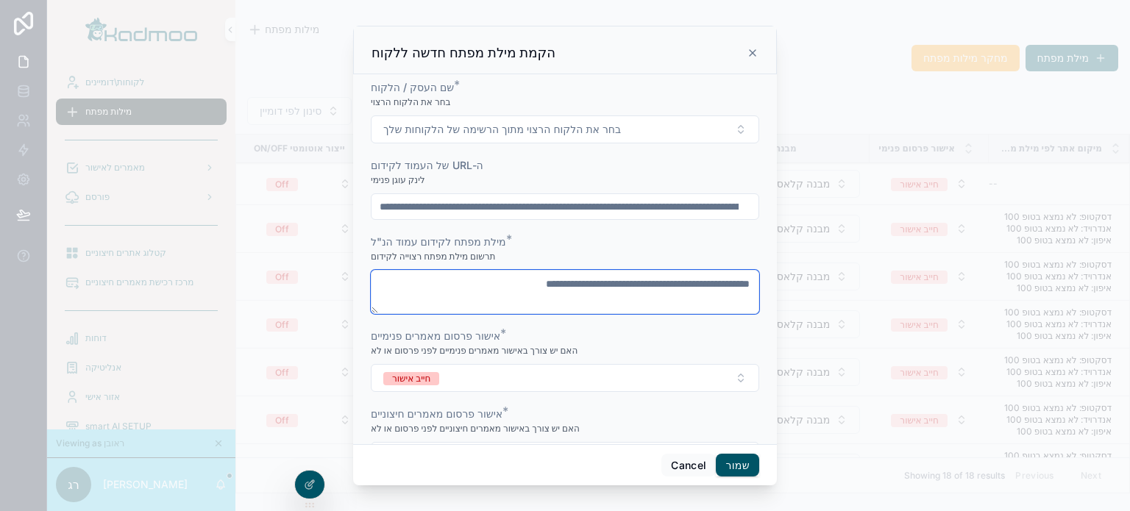
click at [507, 297] on textarea "scrollable content" at bounding box center [565, 292] width 389 height 44
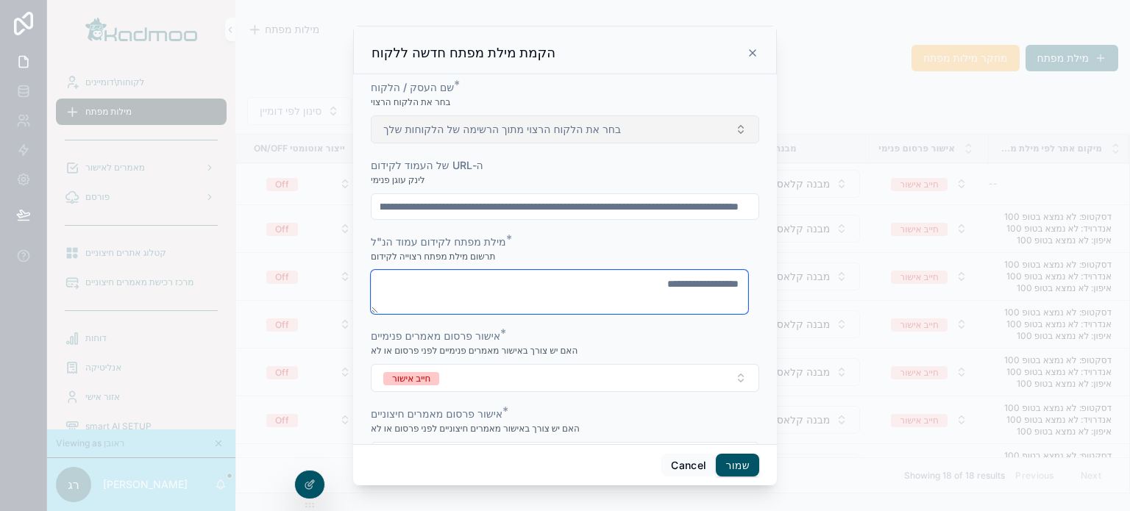
type textarea "**********"
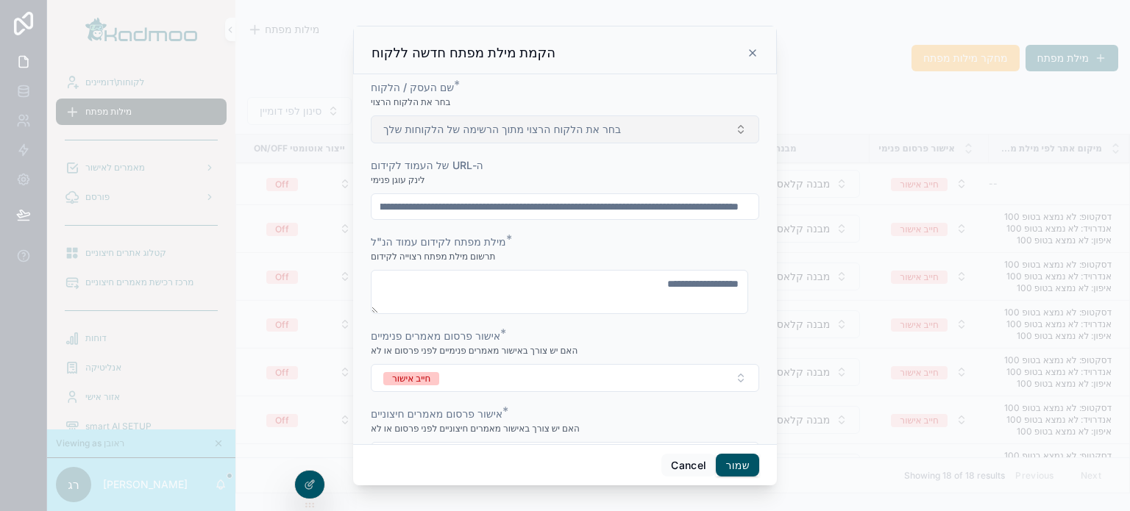
click at [543, 135] on span "בחר את הלקוח הרצוי מתוך הרשימה של הלקוחות שלך" at bounding box center [502, 129] width 238 height 15
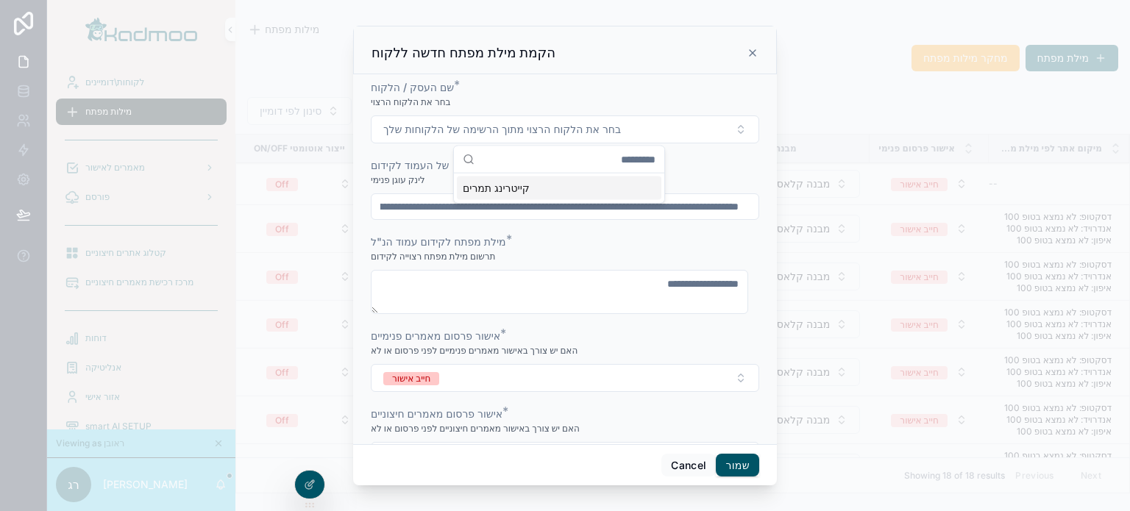
click at [521, 188] on span "קייטרינג תמרים" at bounding box center [496, 188] width 67 height 15
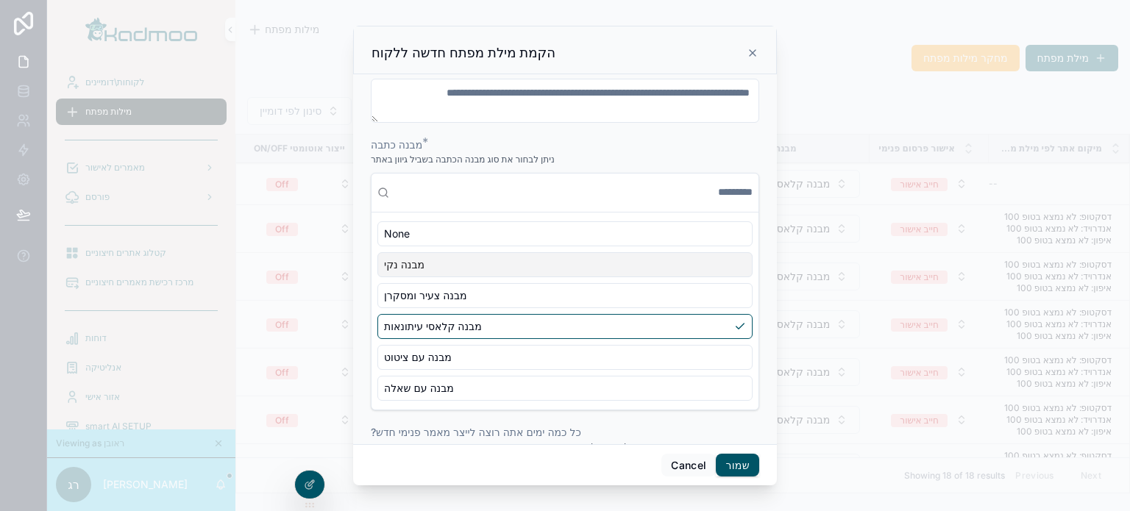
click at [469, 273] on div "מבנה נקי" at bounding box center [564, 264] width 375 height 25
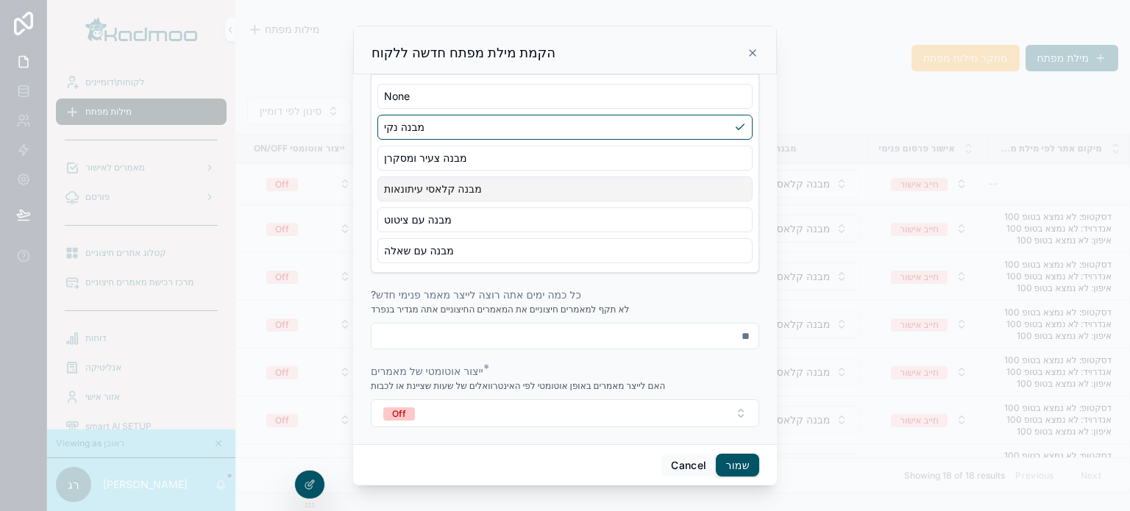
scroll to position [585, 0]
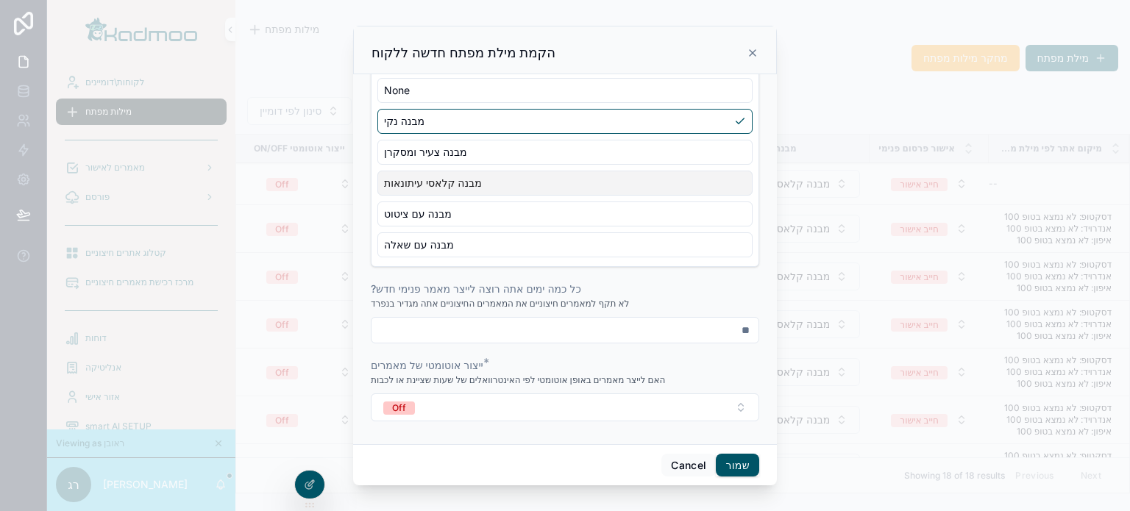
drag, startPoint x: 643, startPoint y: 325, endPoint x: 894, endPoint y: 263, distance: 258.4
click at [803, 324] on div "**********" at bounding box center [565, 255] width 1130 height 511
type input "**"
click at [740, 470] on button "שמור" at bounding box center [737, 466] width 43 height 24
